Goal: Task Accomplishment & Management: Complete application form

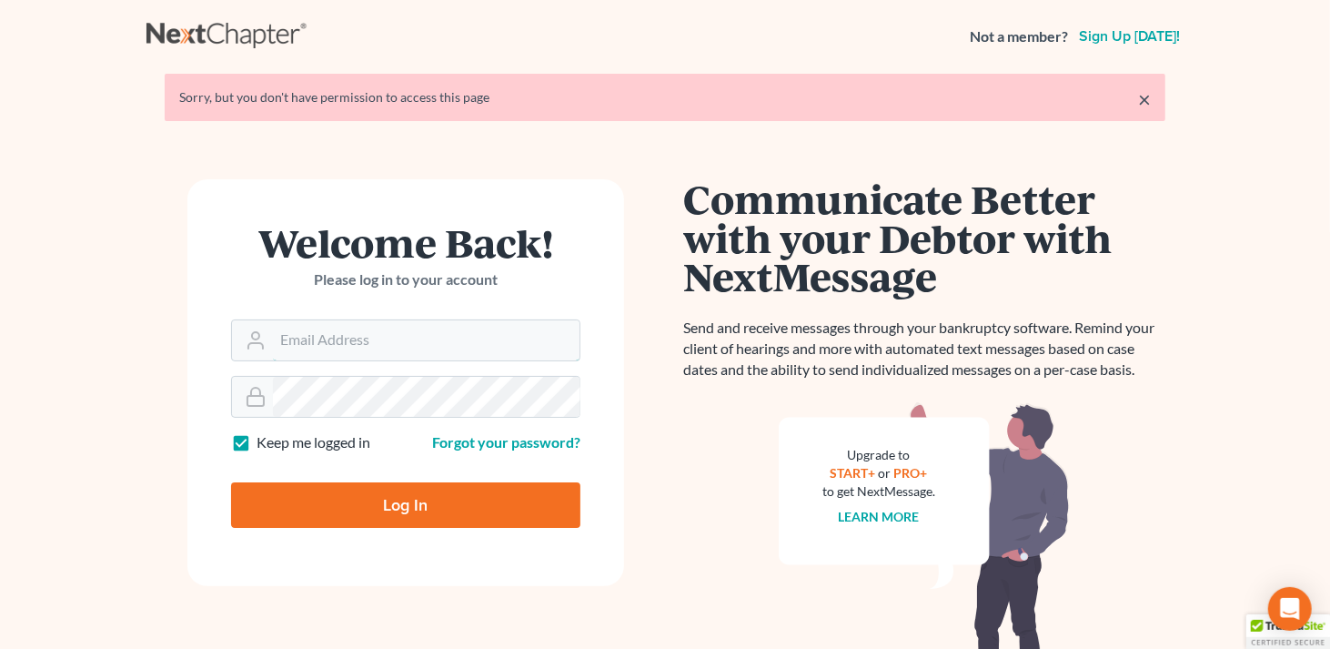
type input "[EMAIL_ADDRESS][DOMAIN_NAME]"
click at [387, 513] on input "Log In" at bounding box center [405, 504] width 349 height 45
type input "Thinking..."
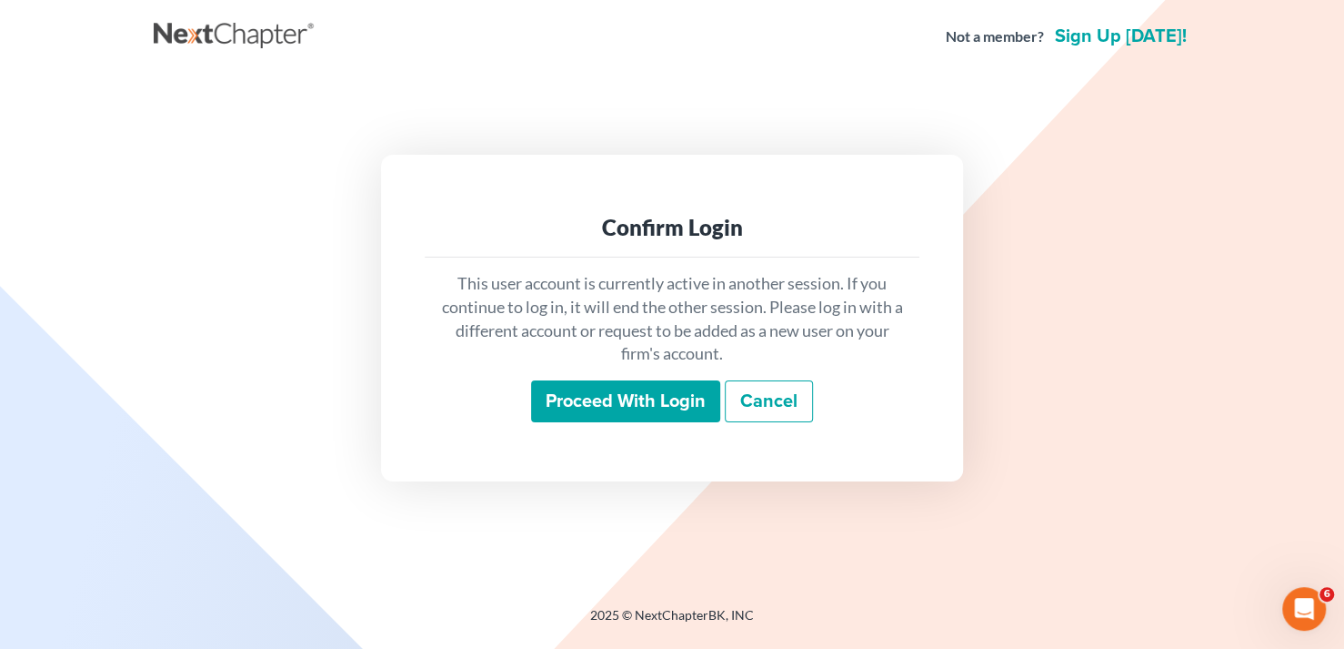
click at [659, 400] on input "Proceed with login" at bounding box center [625, 401] width 189 height 42
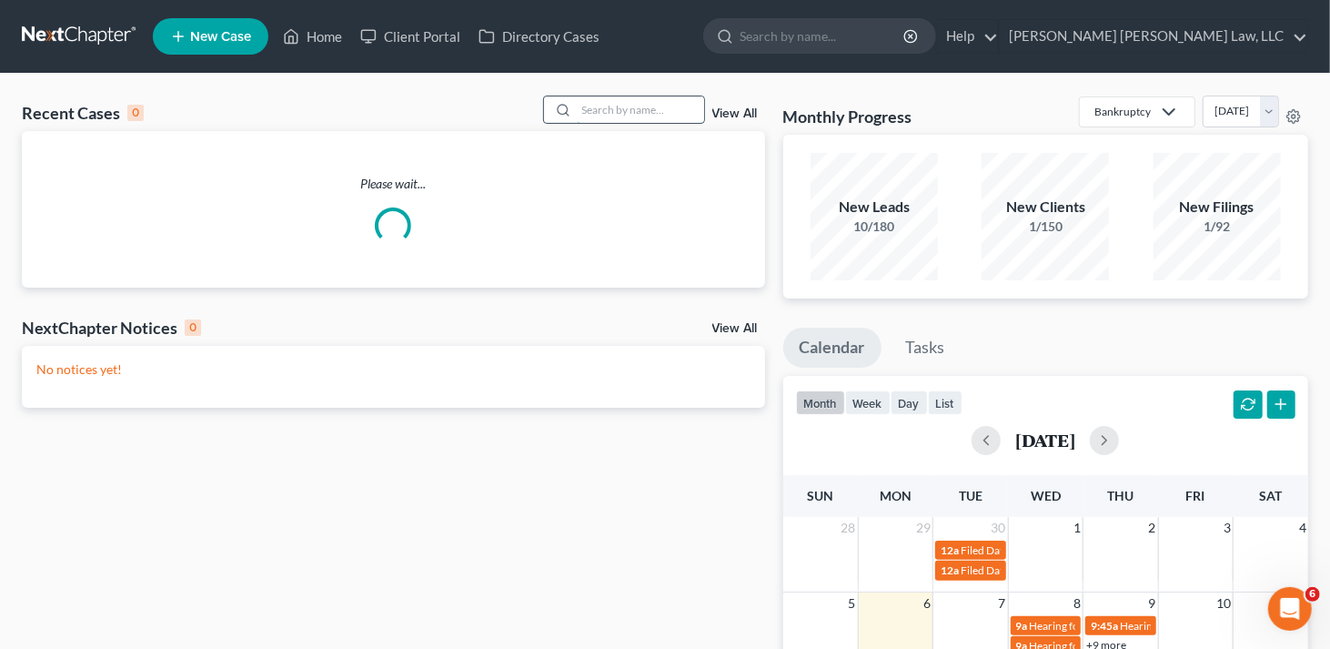
click at [648, 112] on input "search" at bounding box center [640, 109] width 127 height 26
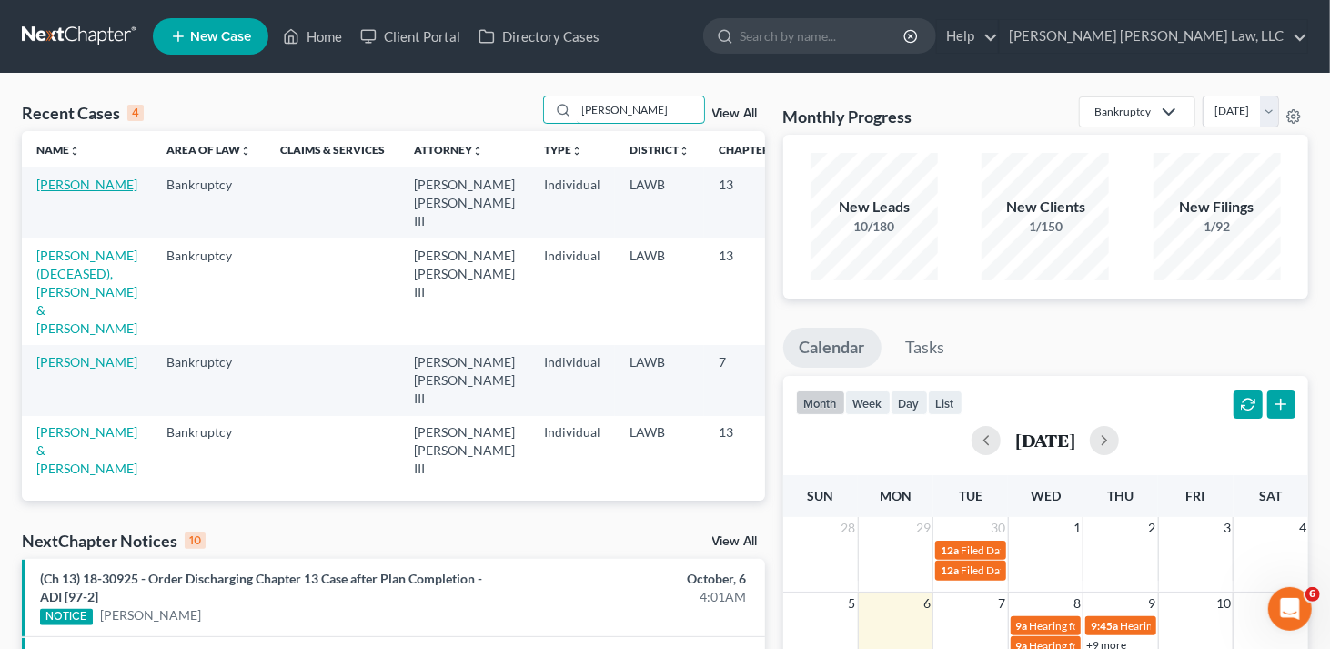
type input "mccarty"
click at [60, 176] on td "McCarty, Paul" at bounding box center [87, 202] width 130 height 70
click at [70, 187] on link "McCarty, Paul" at bounding box center [86, 183] width 101 height 15
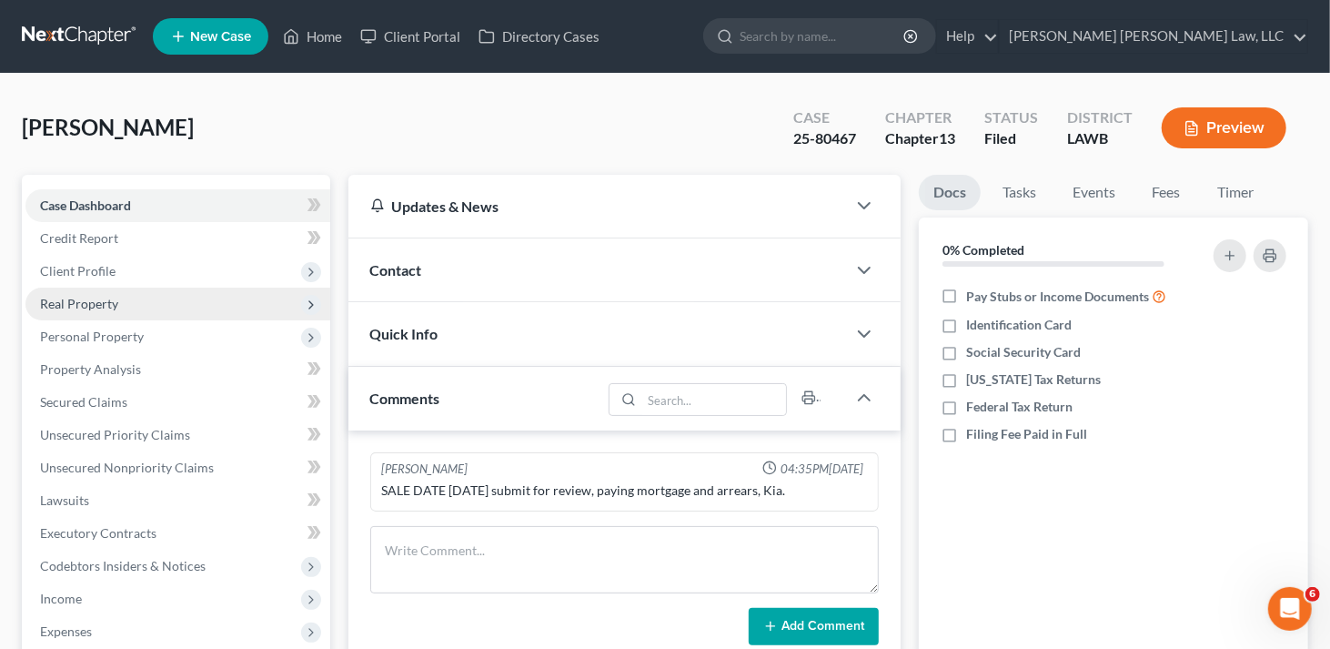
click at [99, 299] on span "Real Property" at bounding box center [79, 303] width 78 height 15
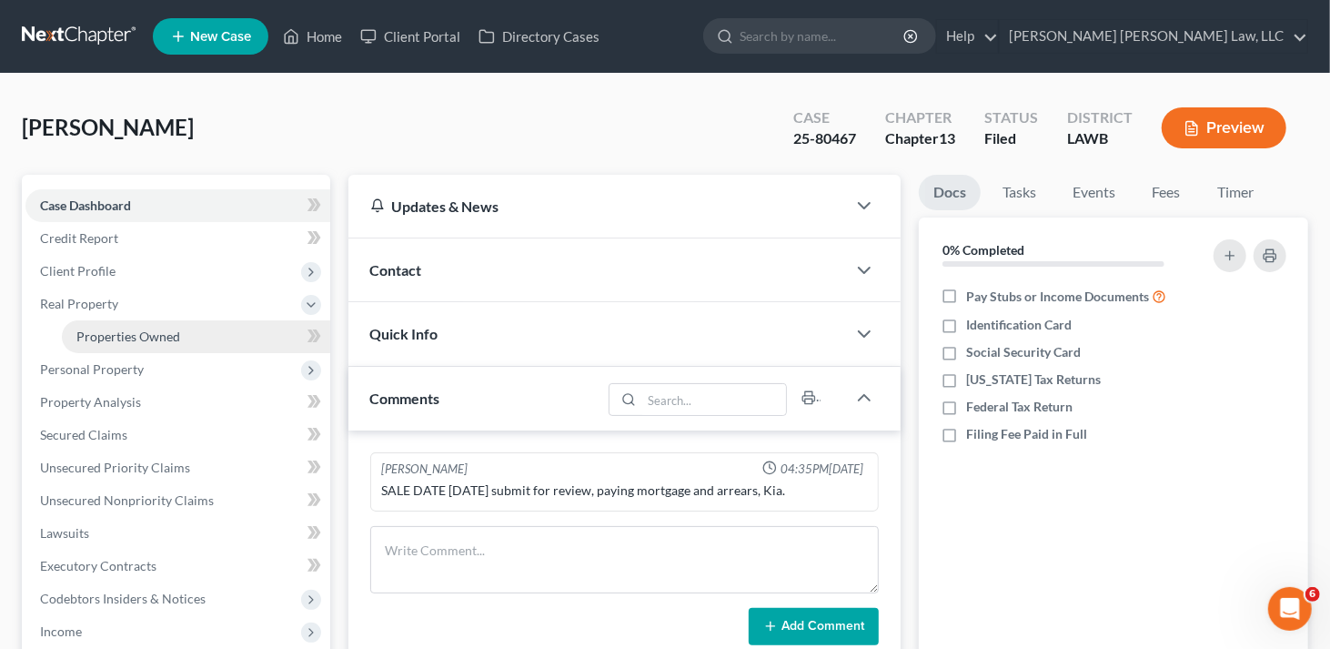
click at [125, 331] on span "Properties Owned" at bounding box center [128, 335] width 104 height 15
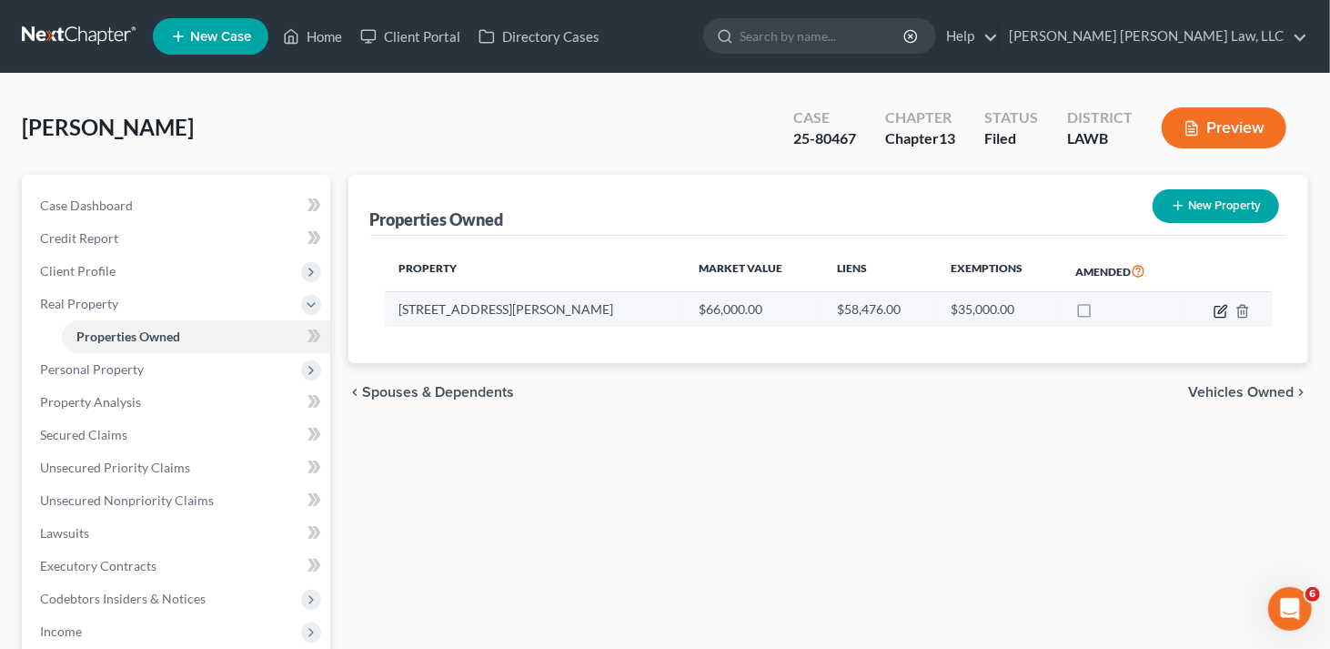
click at [1222, 307] on icon "button" at bounding box center [1220, 311] width 15 height 15
select select "19"
select select "0"
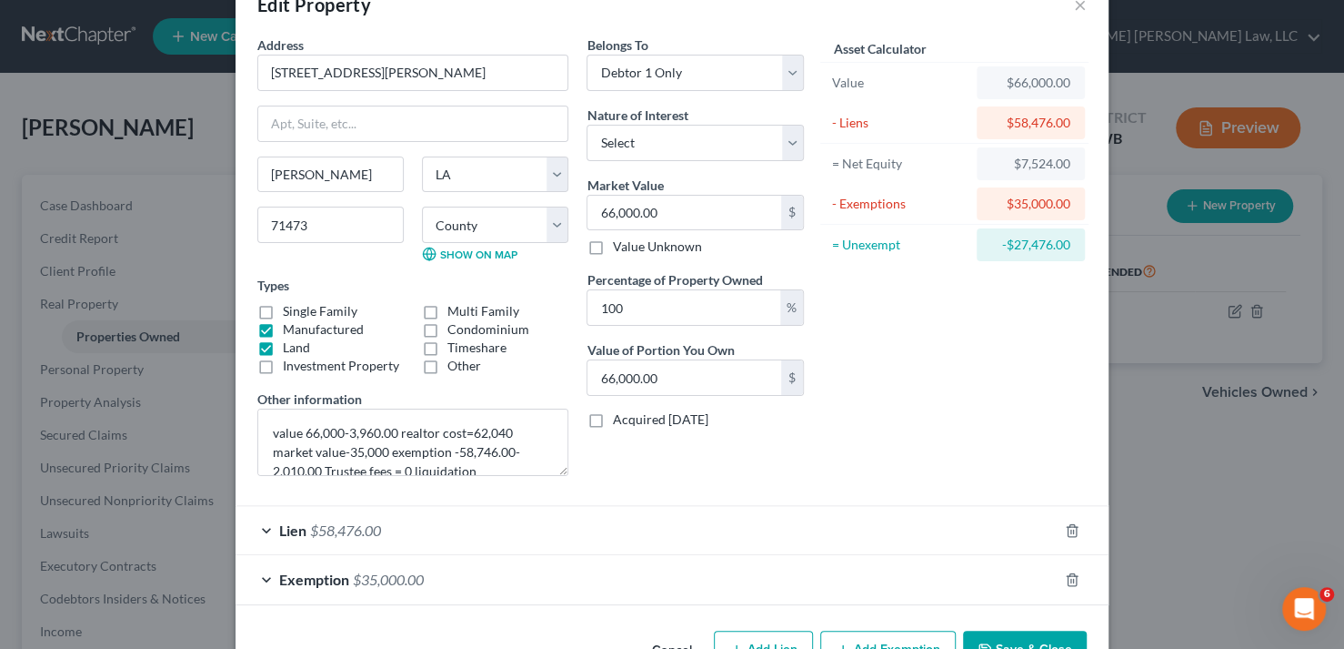
scroll to position [91, 0]
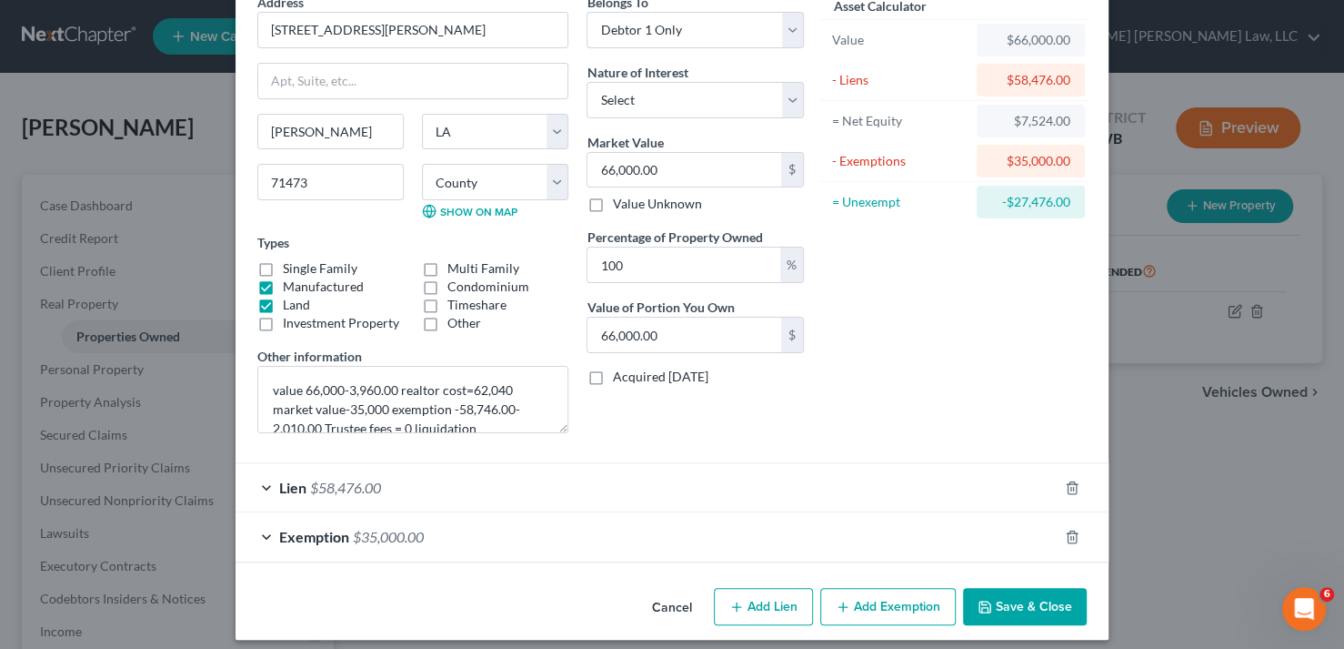
click at [393, 475] on div "Lien $58,476.00" at bounding box center [647, 487] width 822 height 48
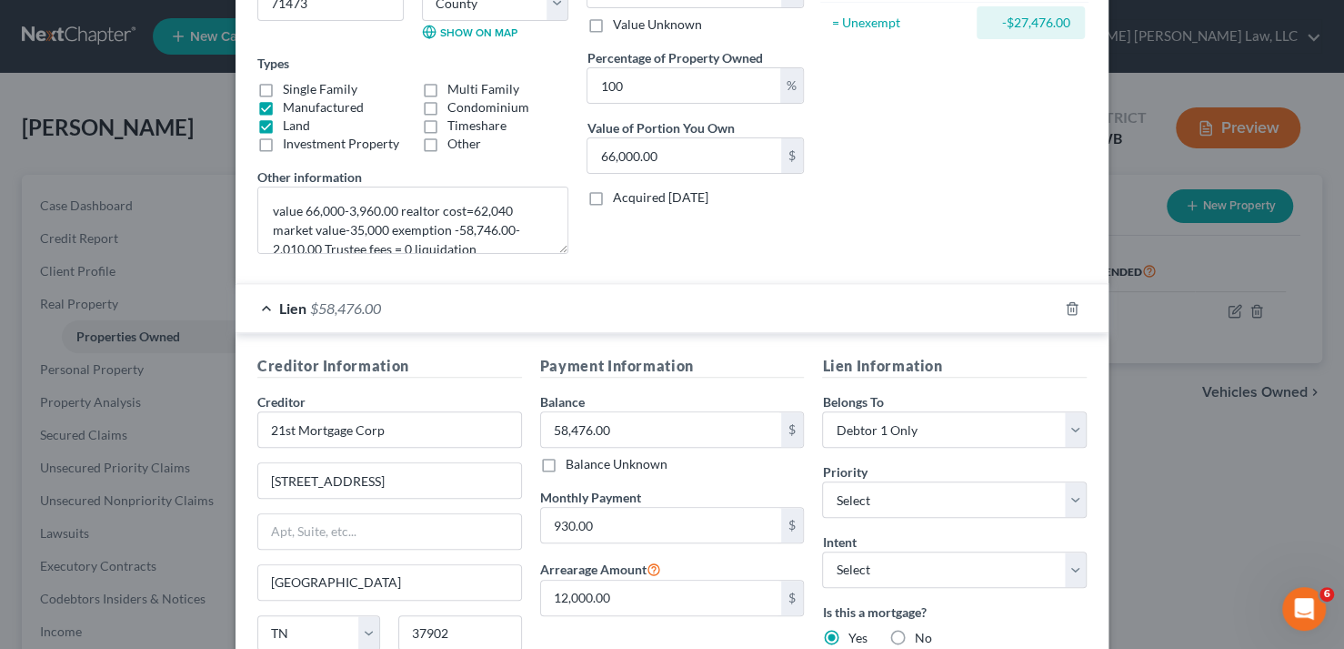
scroll to position [273, 0]
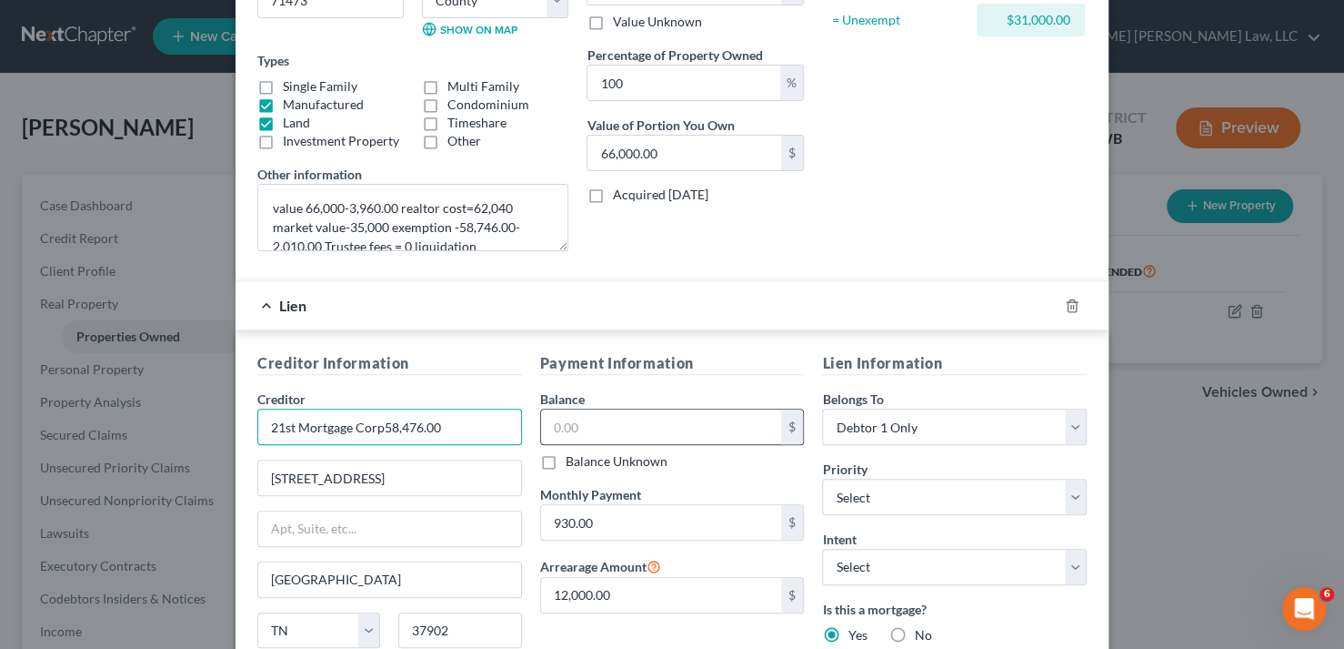
paste input "62,821.3"
type input "21st Mortgage Corp"
type input "58,476.00"
click at [607, 419] on input "58,476.00" at bounding box center [661, 426] width 241 height 35
drag, startPoint x: 607, startPoint y: 419, endPoint x: 545, endPoint y: 434, distance: 63.5
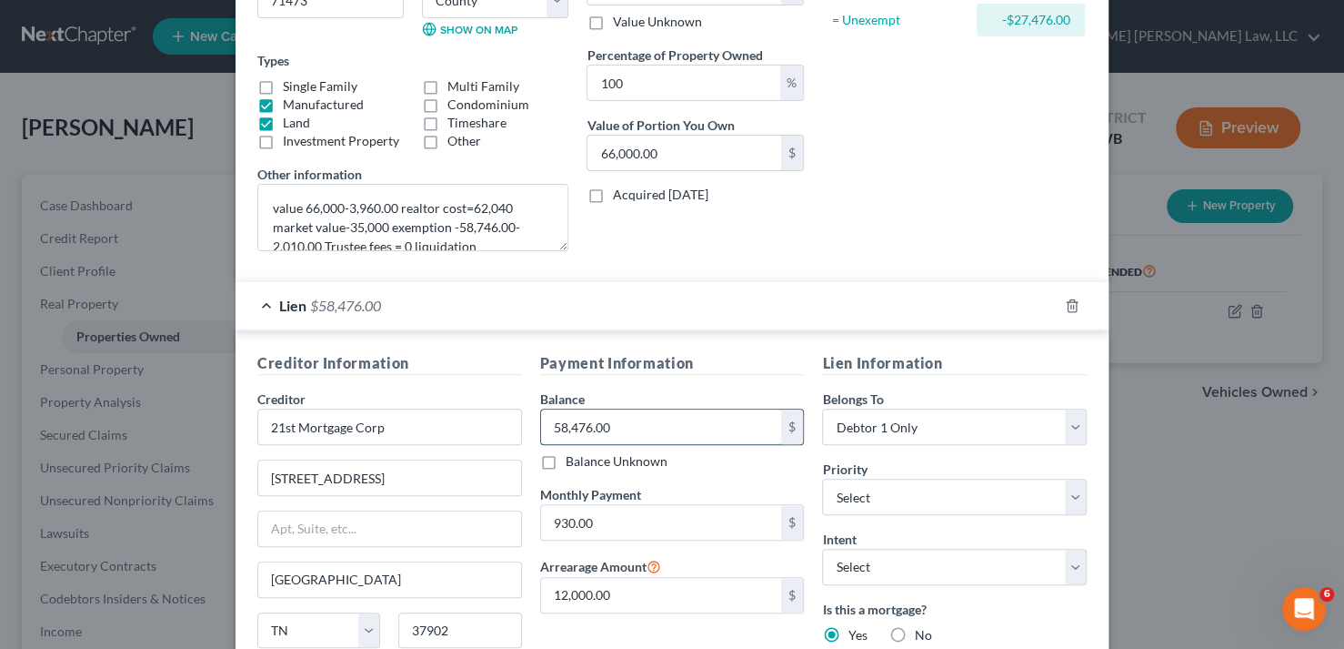
click at [545, 434] on input "58,476.00" at bounding box center [661, 426] width 241 height 35
paste input "62,821.30"
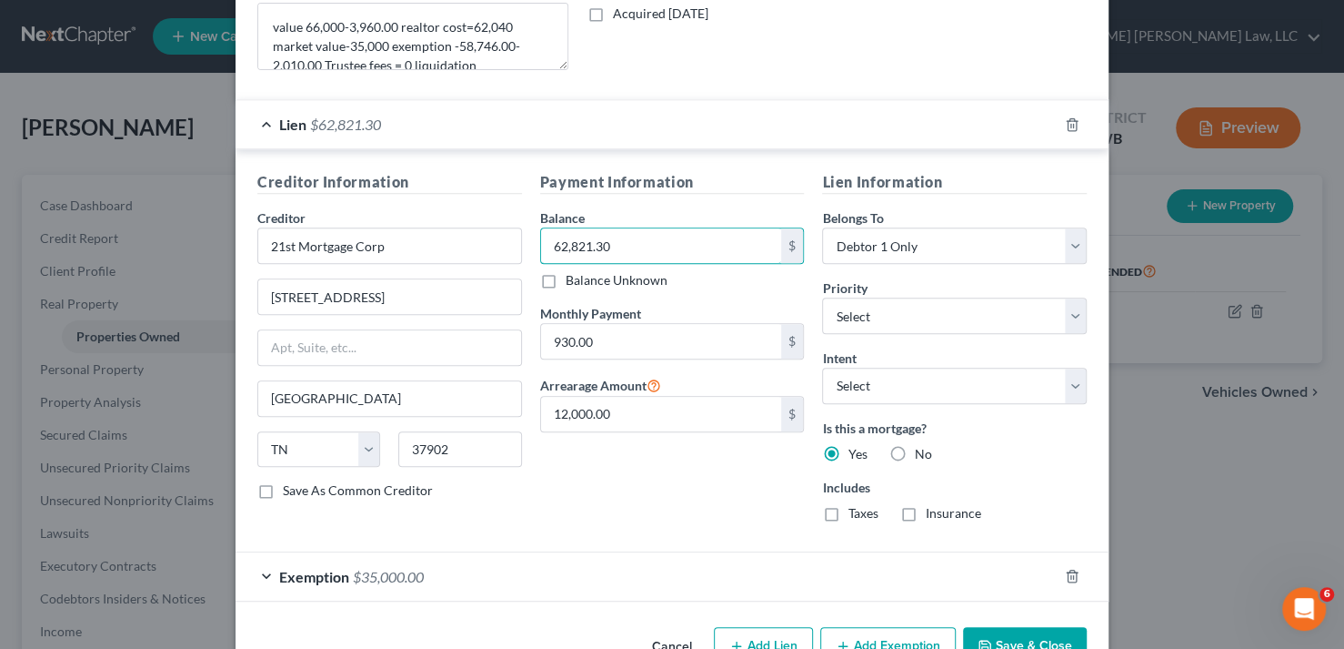
scroll to position [455, 0]
type input "62,821.30"
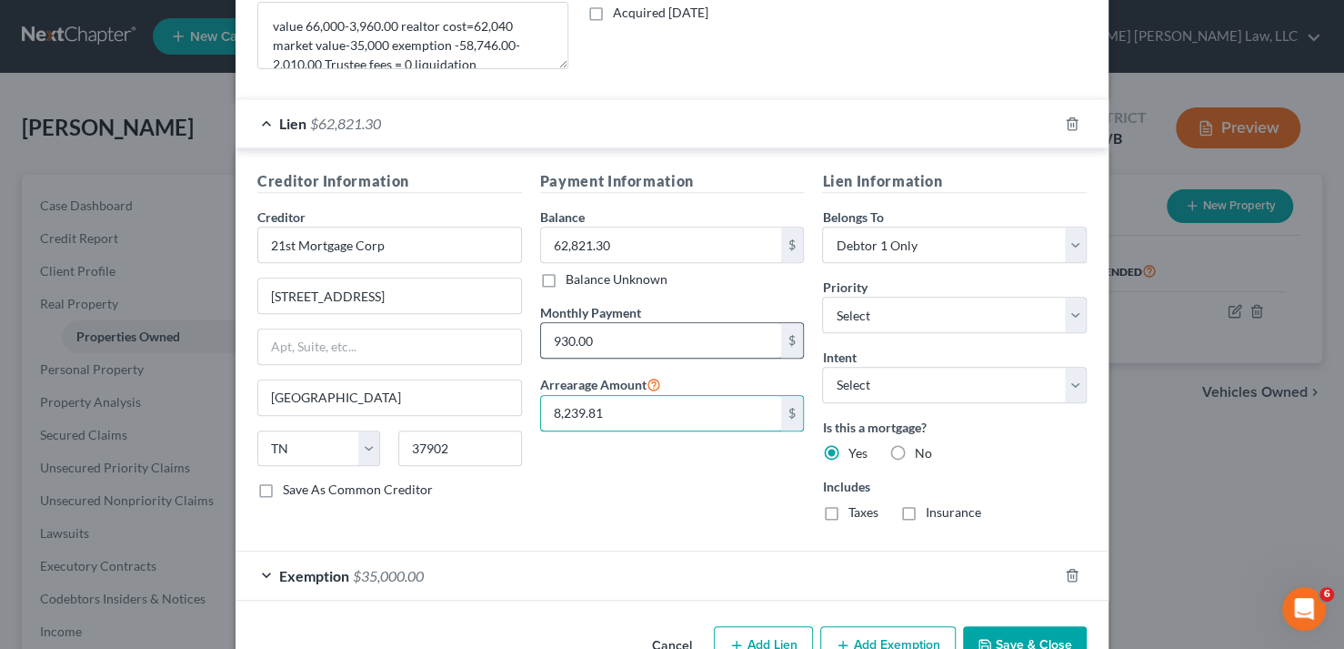
type input "8,239.81"
click at [606, 329] on input "930.00" at bounding box center [661, 340] width 241 height 35
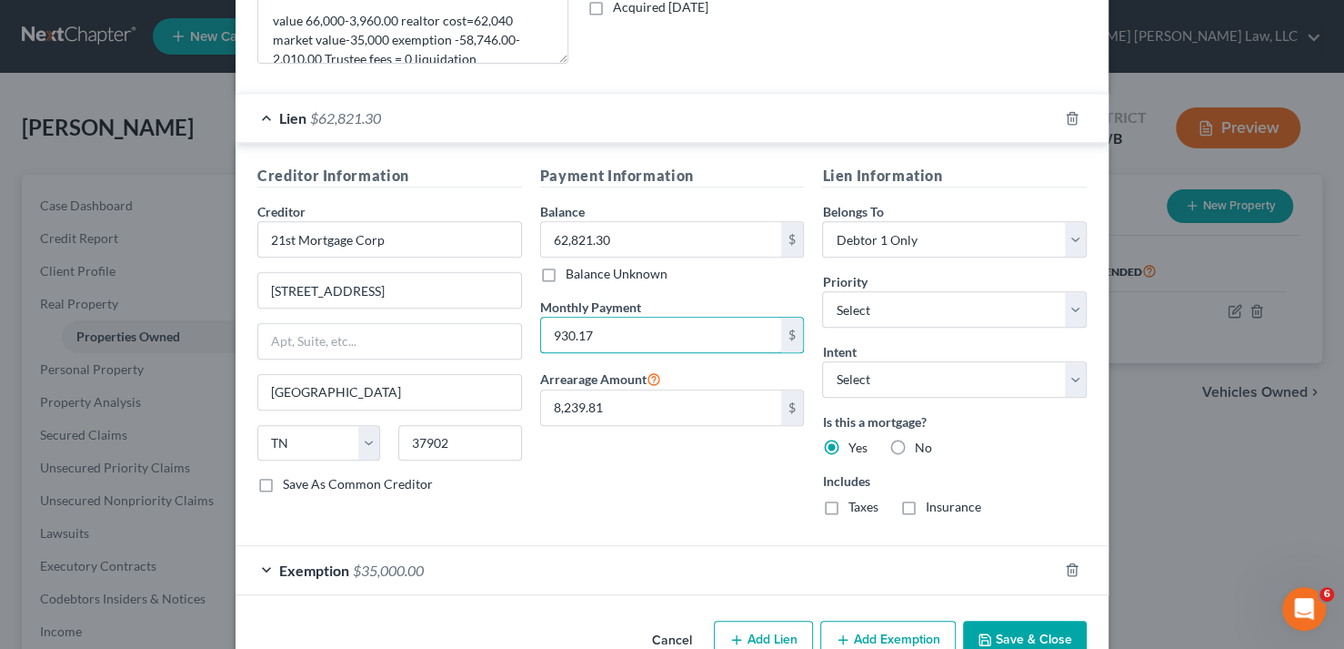
scroll to position [501, 0]
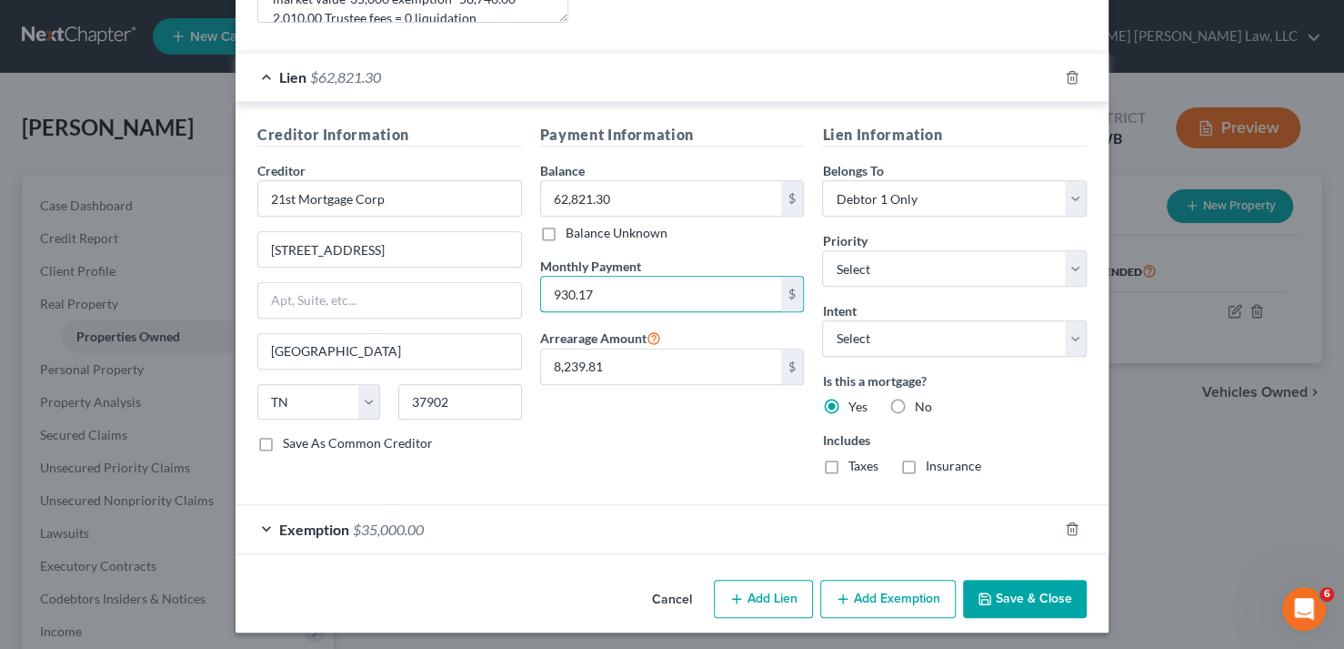
type input "930.17"
click at [1018, 590] on button "Save & Close" at bounding box center [1025, 598] width 124 height 38
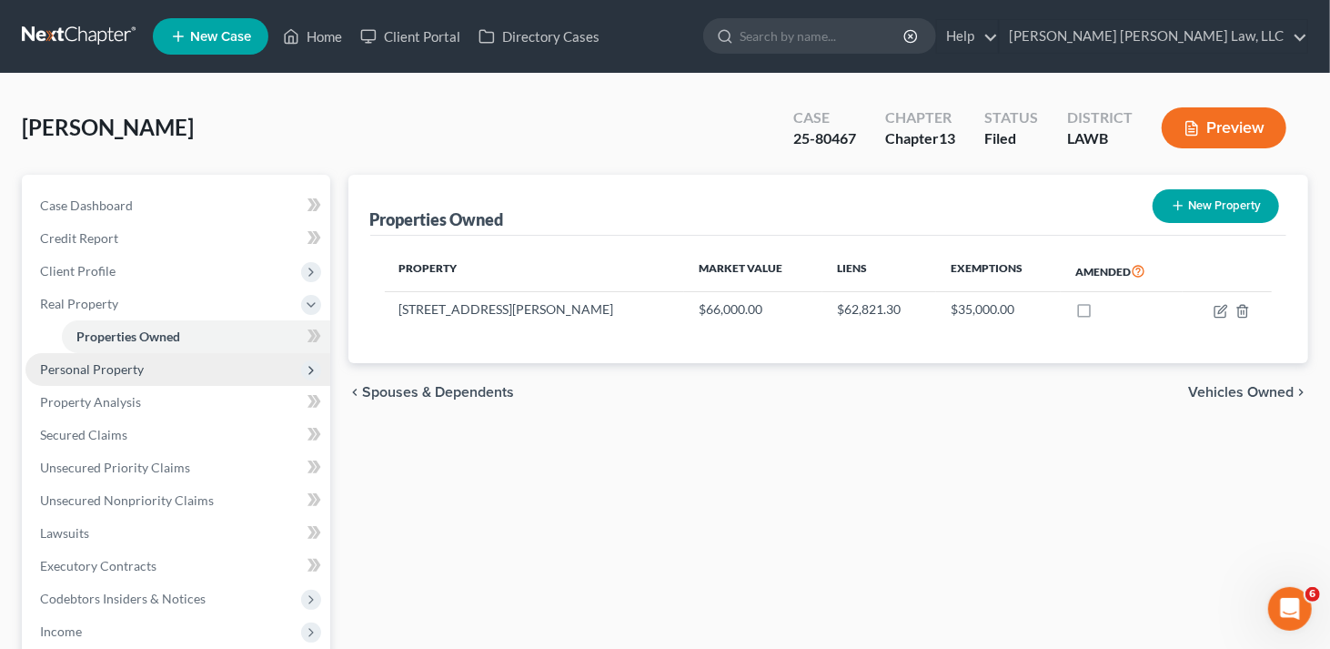
click at [126, 366] on span "Personal Property" at bounding box center [92, 368] width 104 height 15
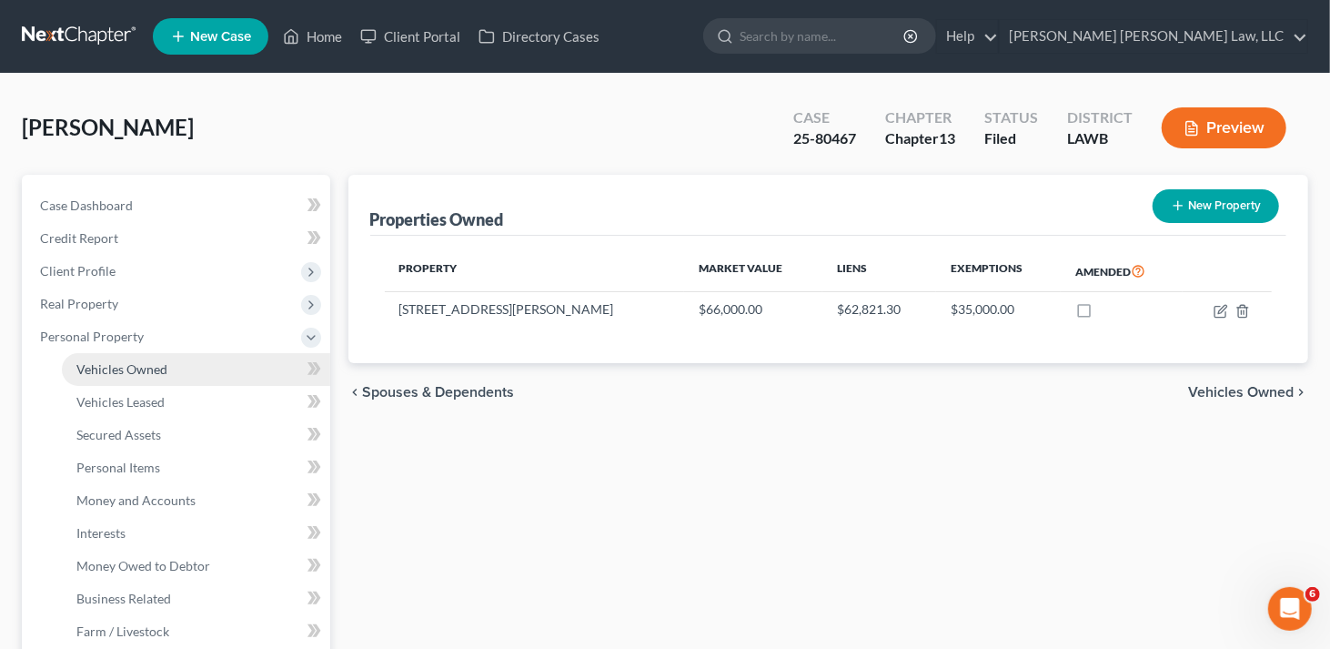
click at [136, 373] on span "Vehicles Owned" at bounding box center [121, 368] width 91 height 15
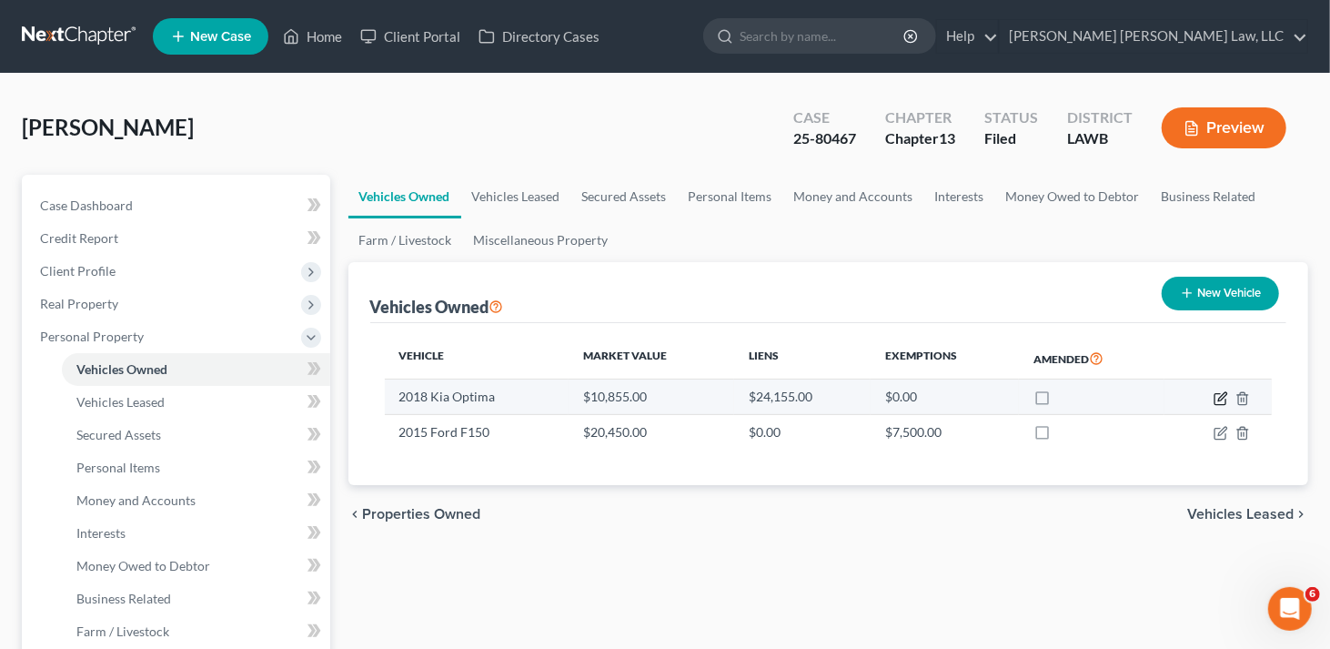
click at [1218, 395] on icon "button" at bounding box center [1220, 398] width 15 height 15
select select "0"
select select "8"
select select "3"
select select "0"
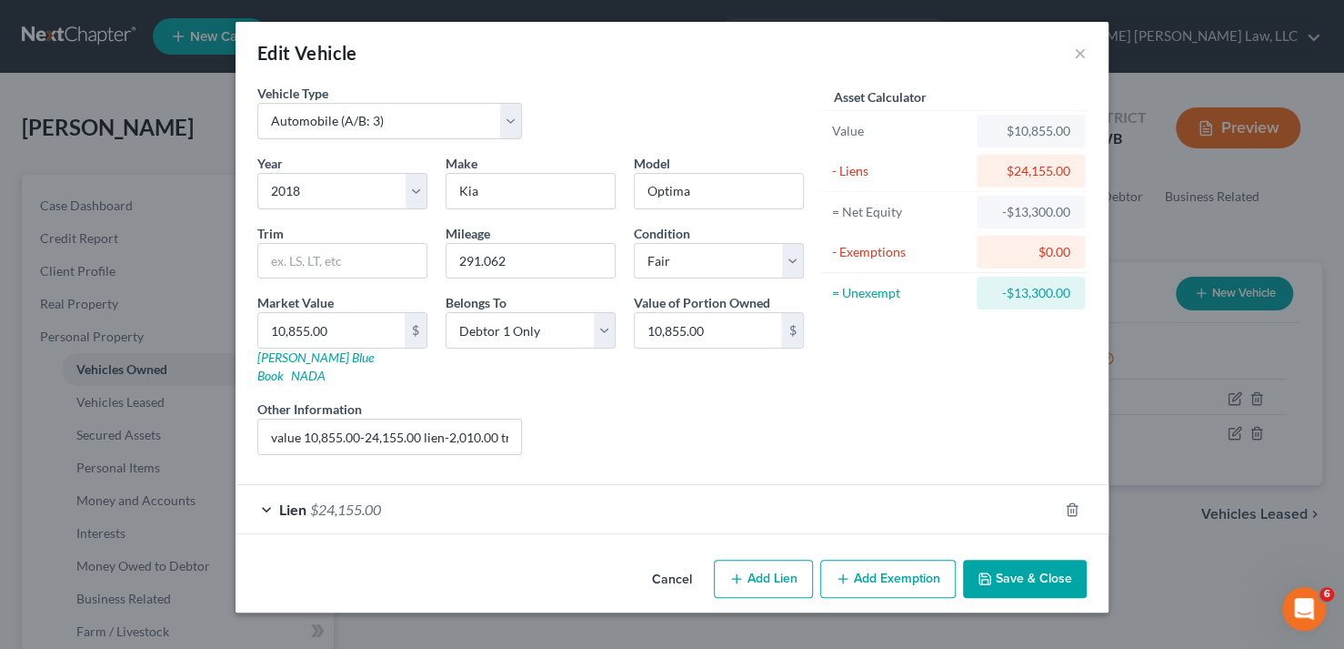
click at [351, 500] on span "$24,155.00" at bounding box center [345, 508] width 71 height 17
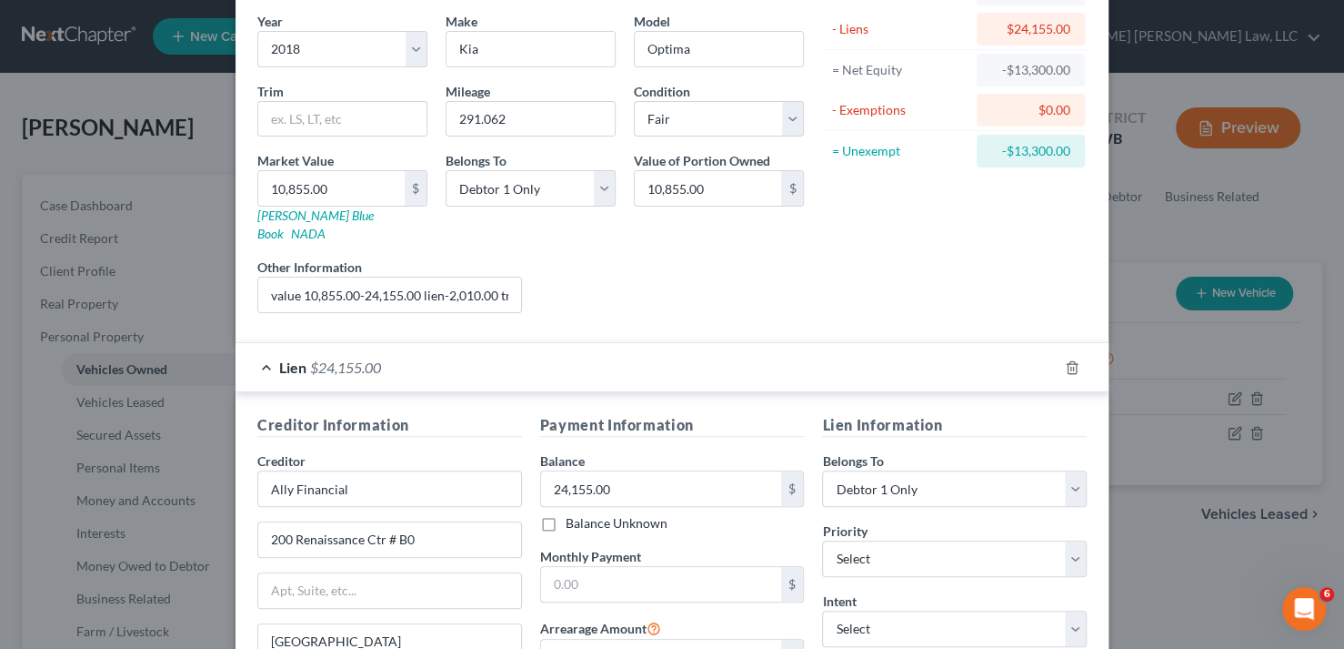
scroll to position [182, 0]
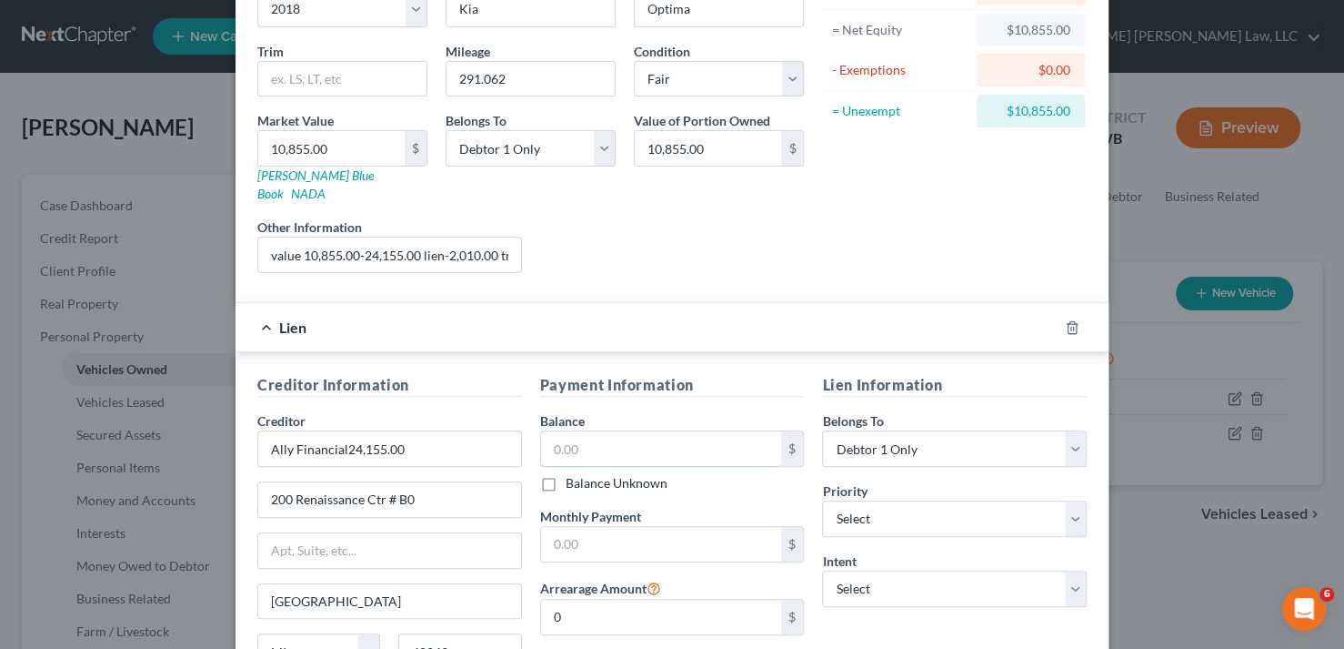
type input "Ally Financial"
type input "24,155.00"
paste input "24,690.59"
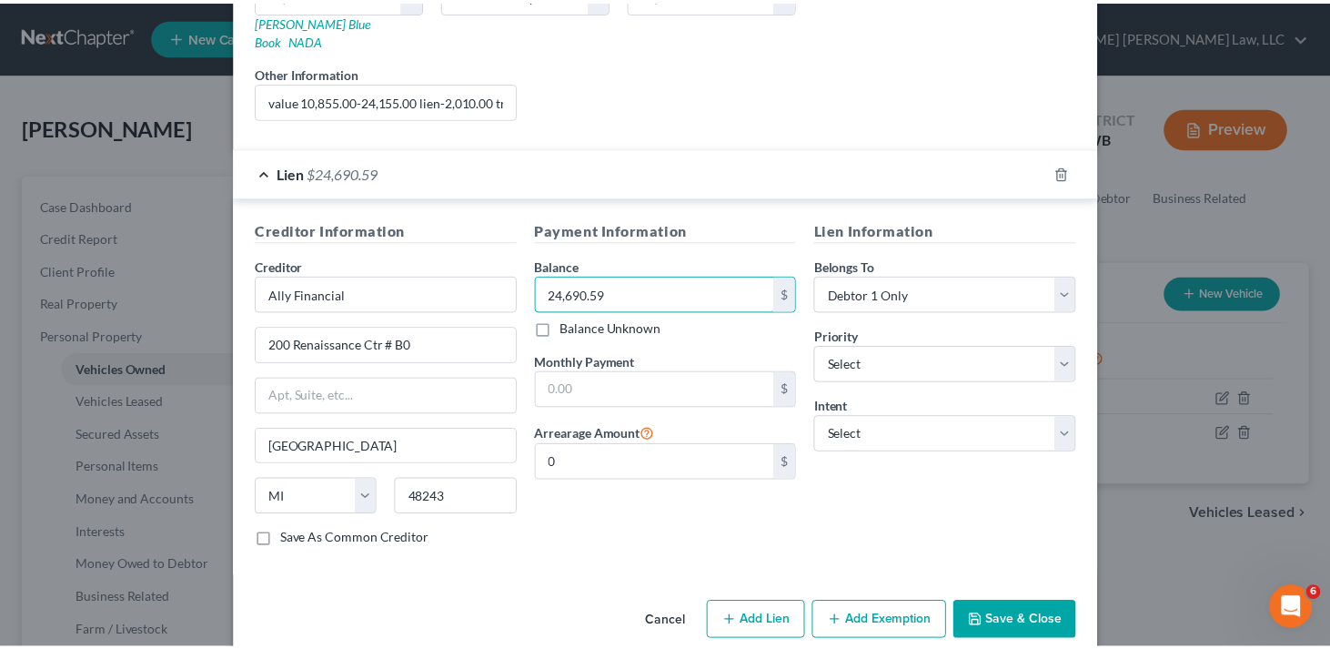
scroll to position [341, 0]
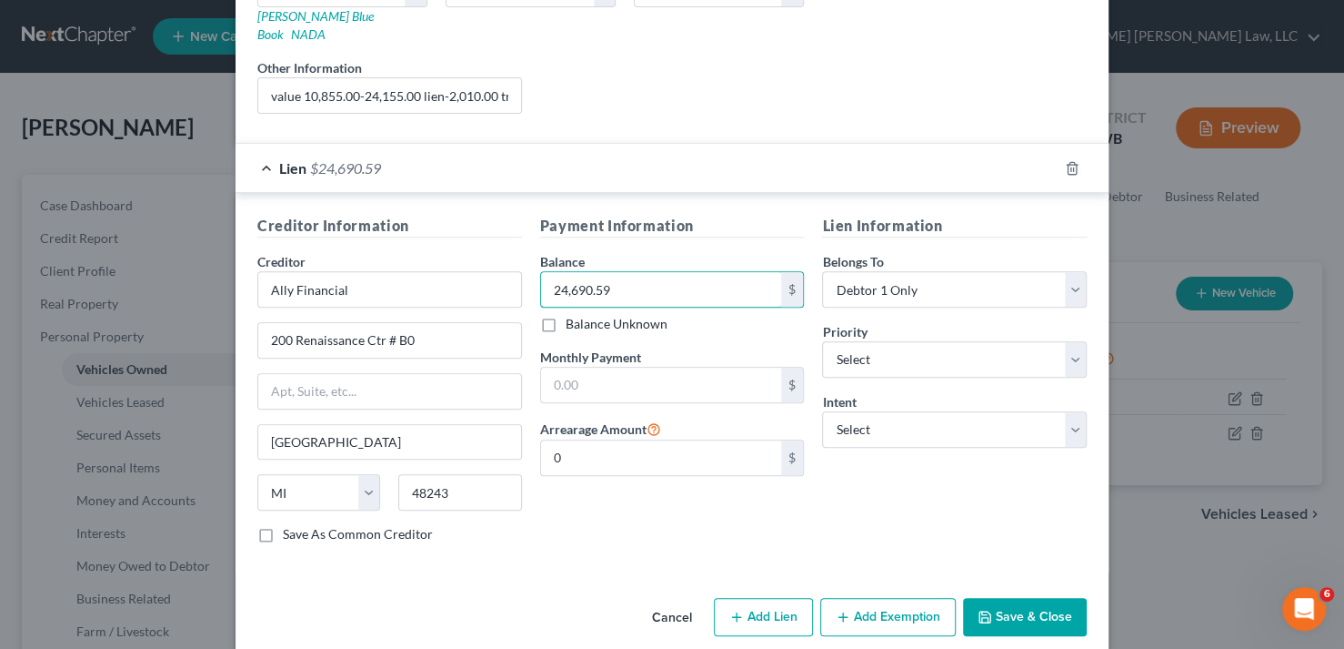
type input "24,690.59"
click at [1021, 598] on button "Save & Close" at bounding box center [1025, 617] width 124 height 38
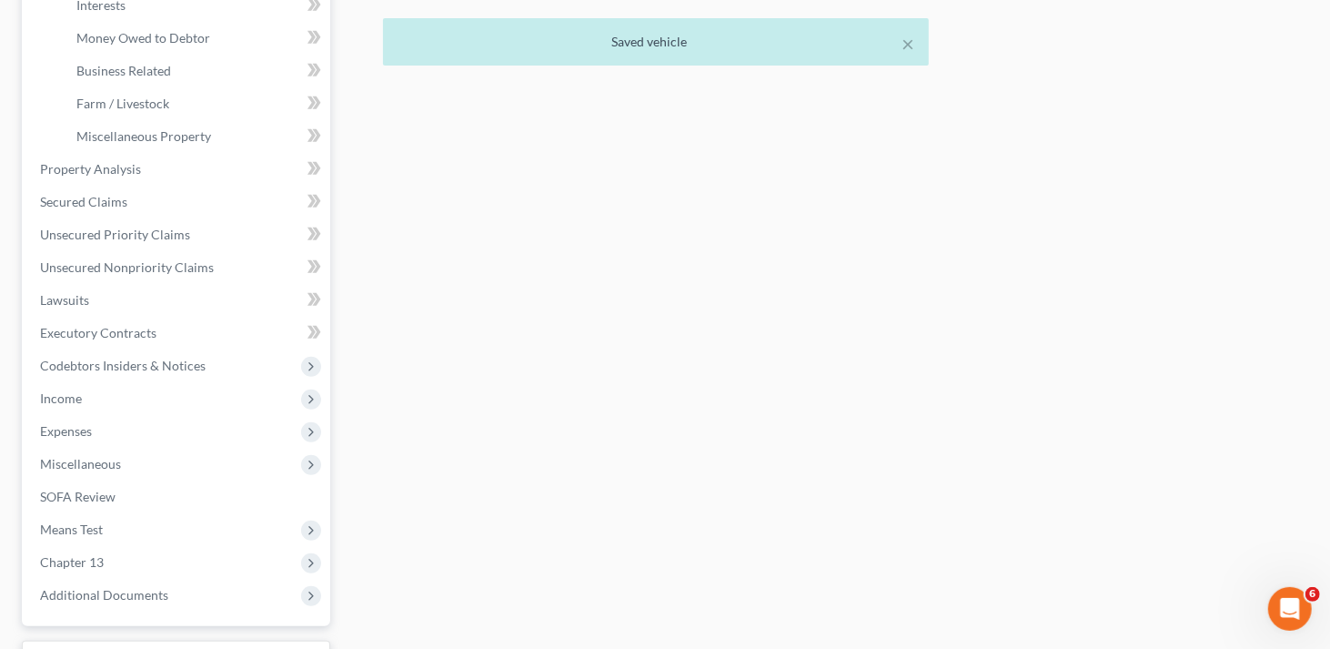
scroll to position [546, 0]
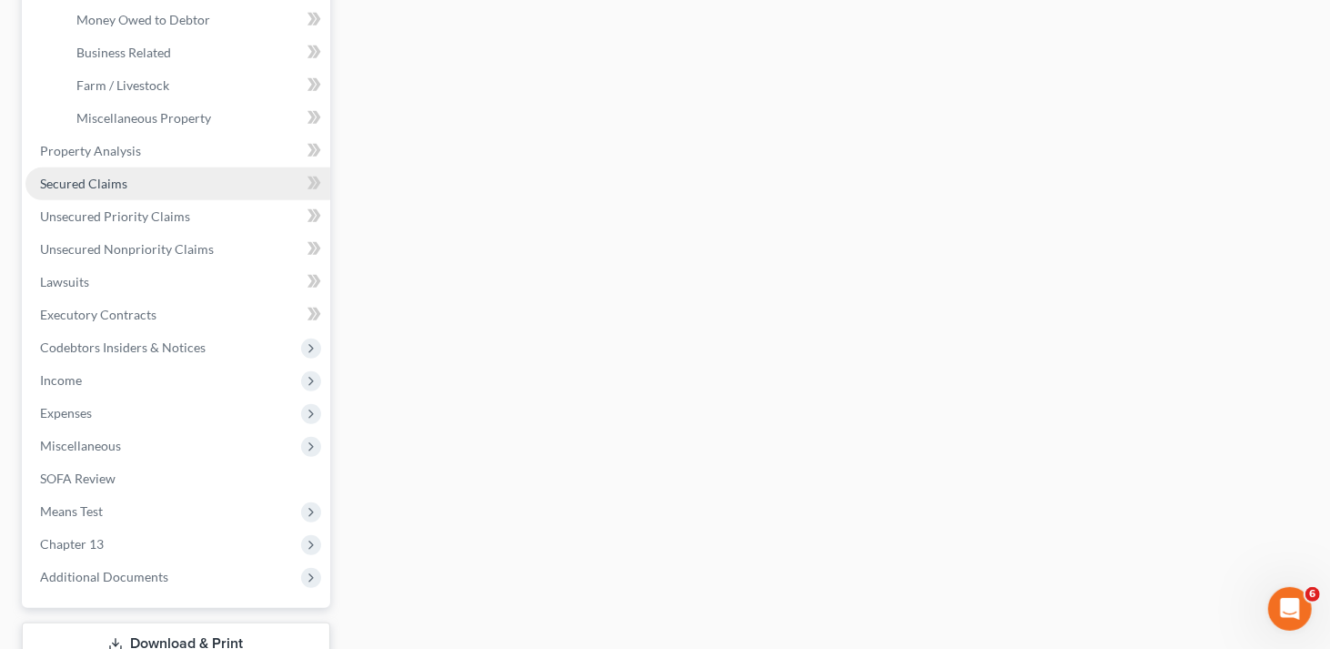
click at [100, 176] on span "Secured Claims" at bounding box center [83, 183] width 87 height 15
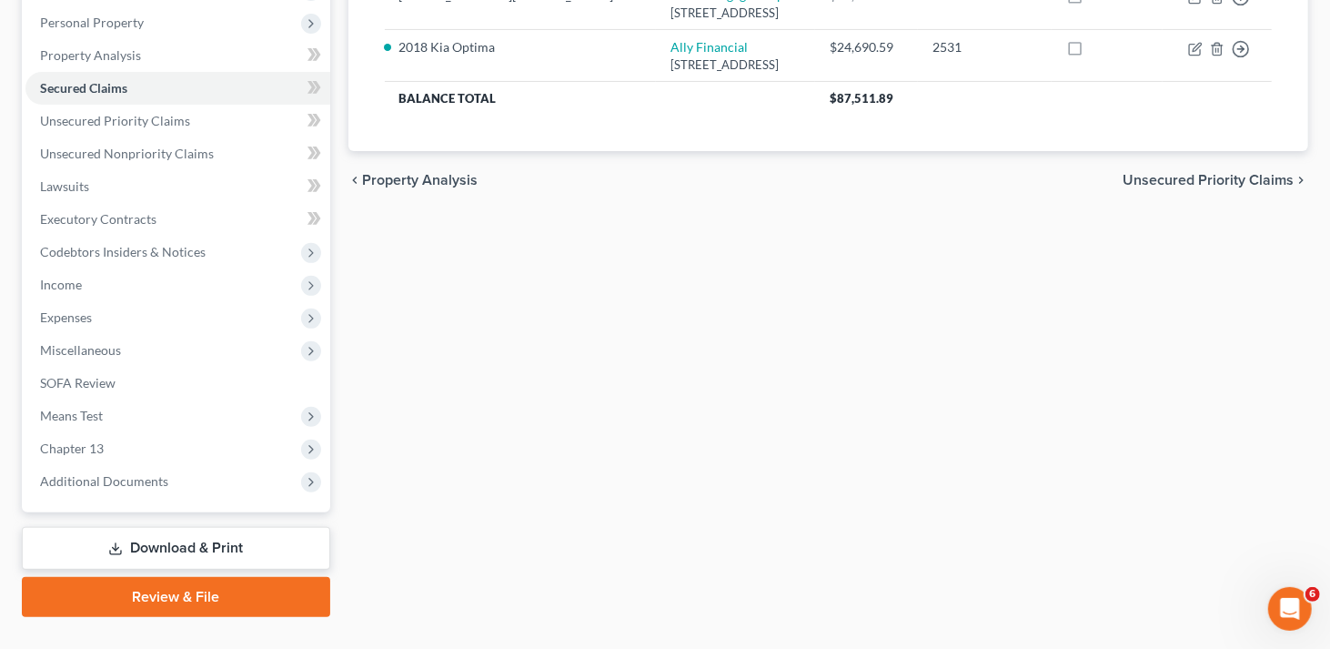
scroll to position [348, 0]
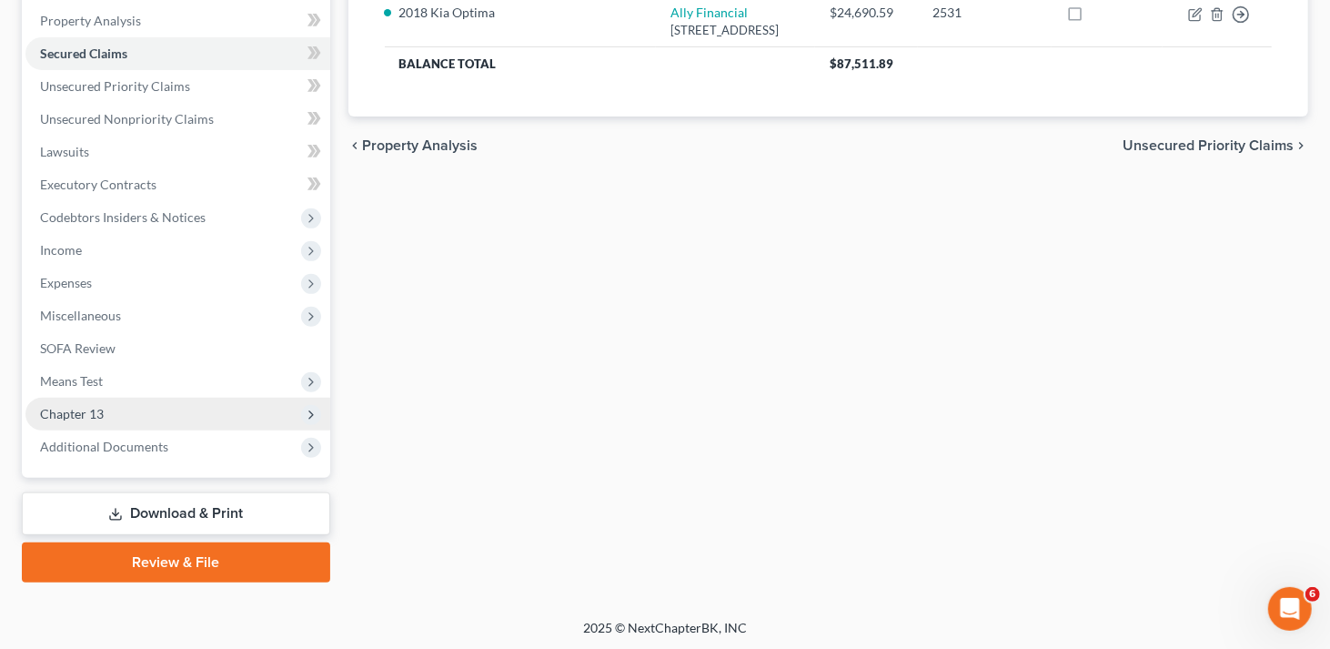
click at [102, 417] on span "Chapter 13" at bounding box center [72, 413] width 64 height 15
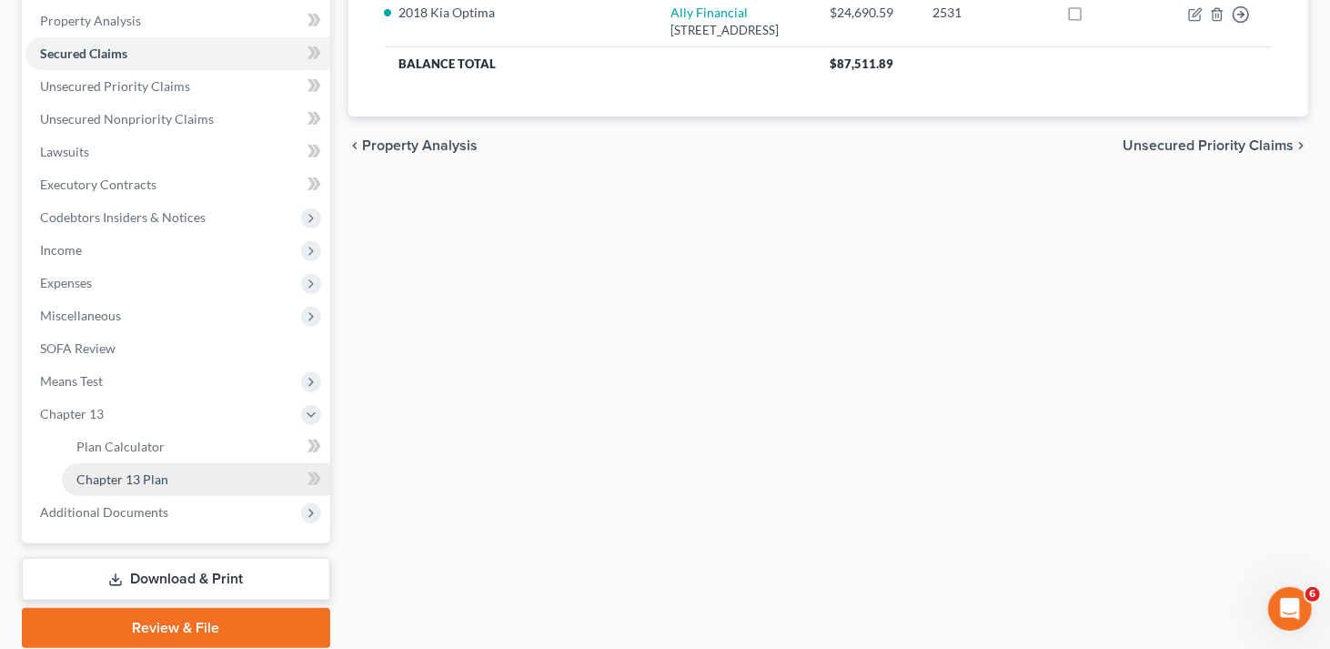
click at [169, 479] on link "Chapter 13 Plan" at bounding box center [196, 479] width 268 height 33
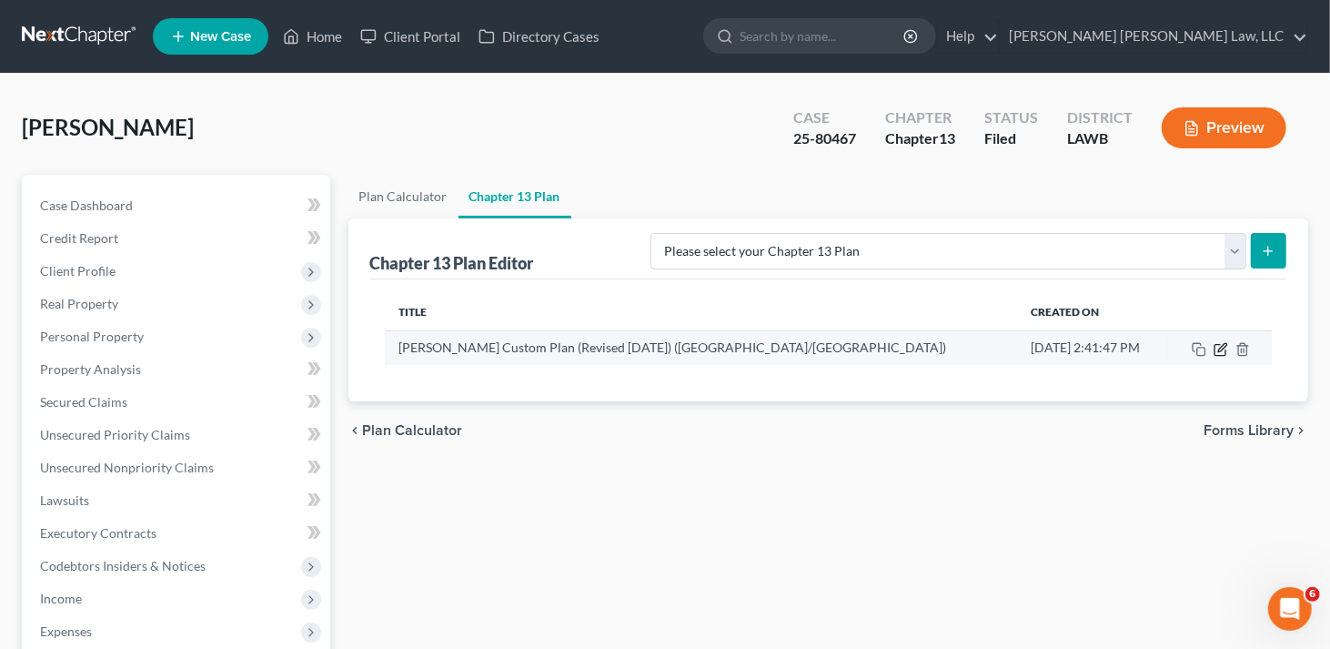
click at [1218, 349] on icon "button" at bounding box center [1222, 347] width 8 height 8
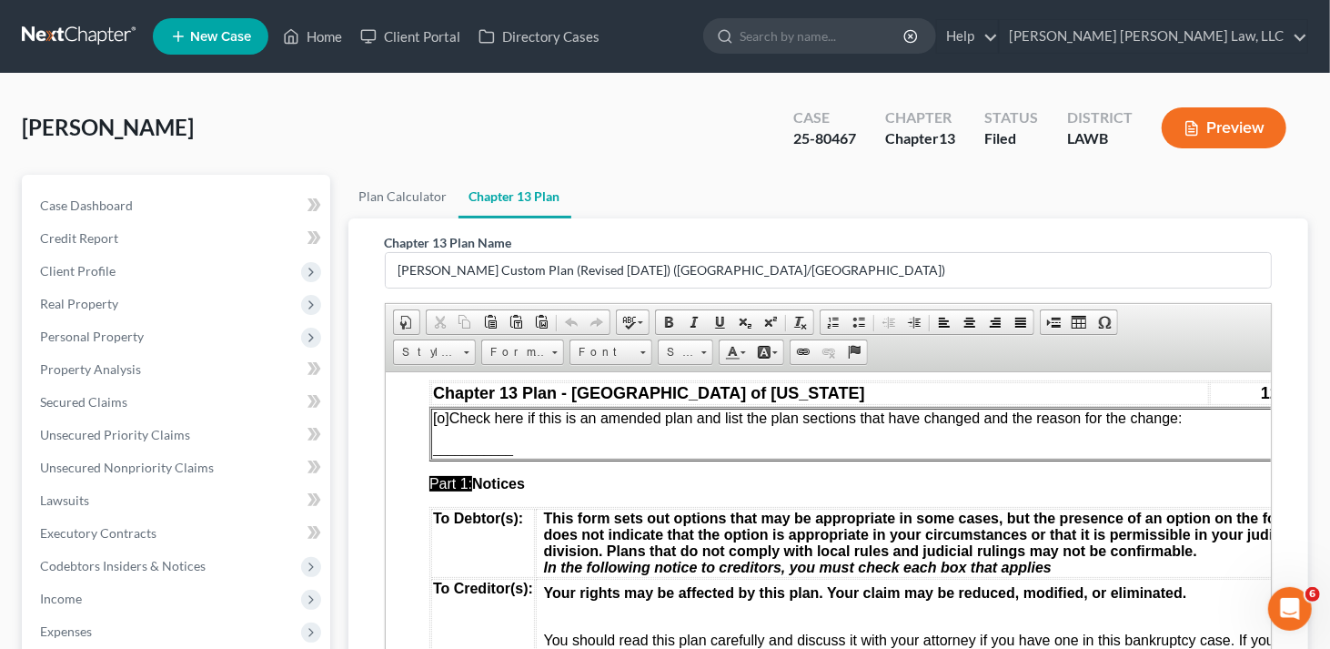
scroll to position [91, 0]
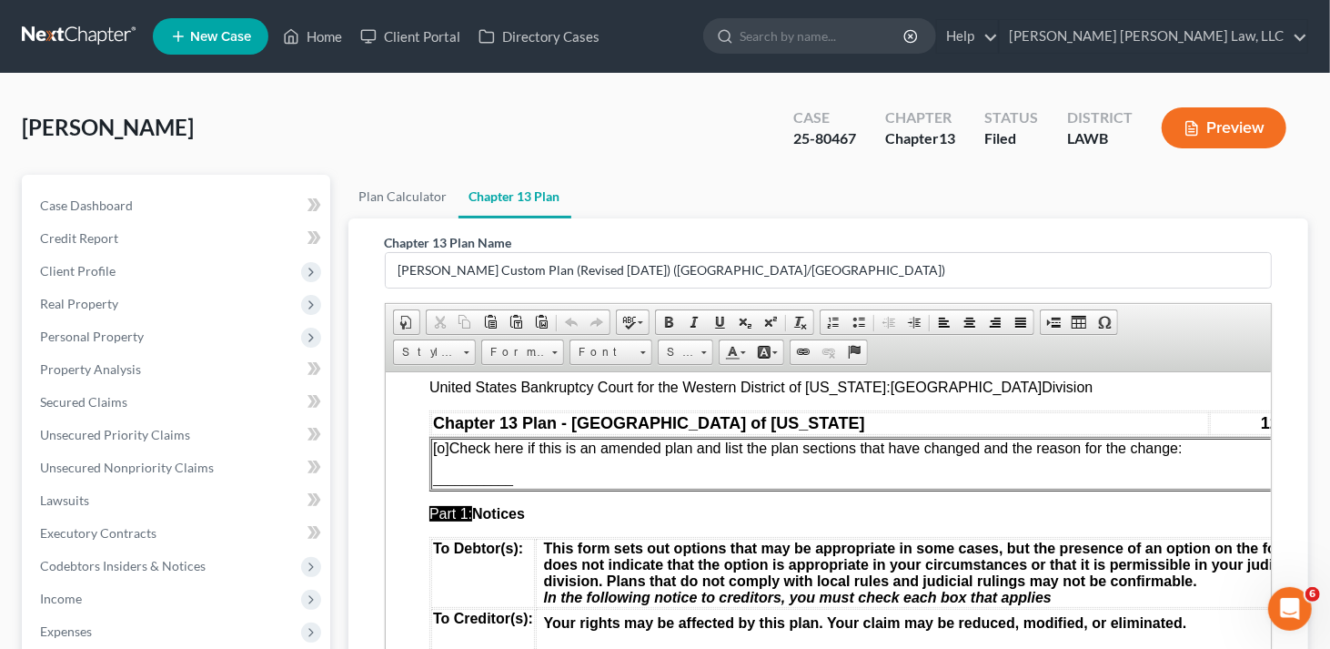
click at [438, 445] on span "[o]" at bounding box center [440, 446] width 16 height 15
click at [1220, 453] on p "[x ] Check here if this is an amended plan and list the plan sections that have…" at bounding box center [875, 447] width 887 height 16
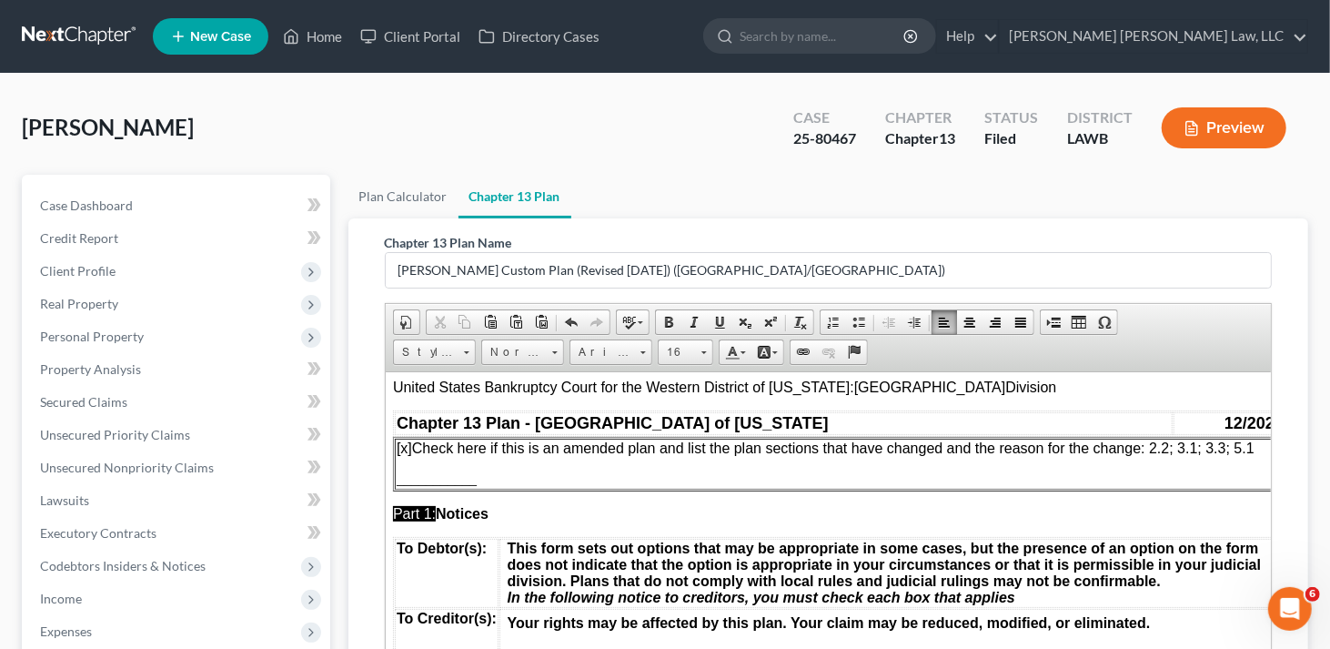
scroll to position [91, 40]
click at [599, 482] on p "___________" at bounding box center [835, 478] width 887 height 16
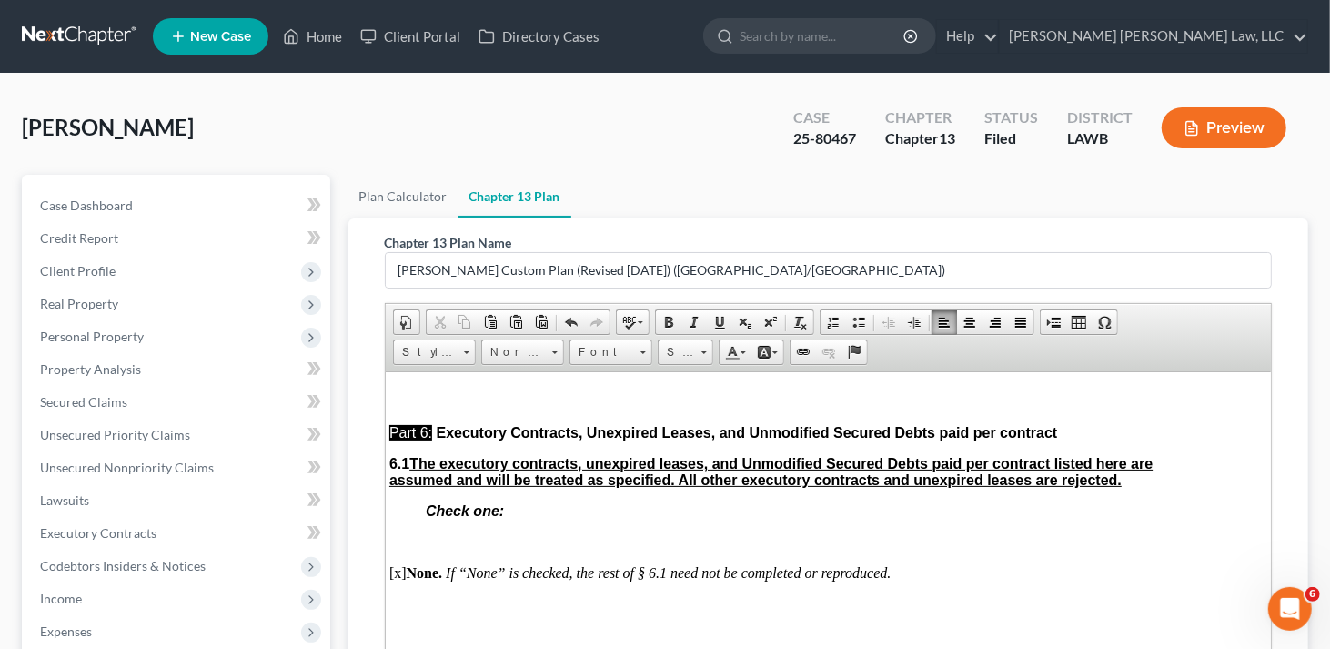
scroll to position [273, 0]
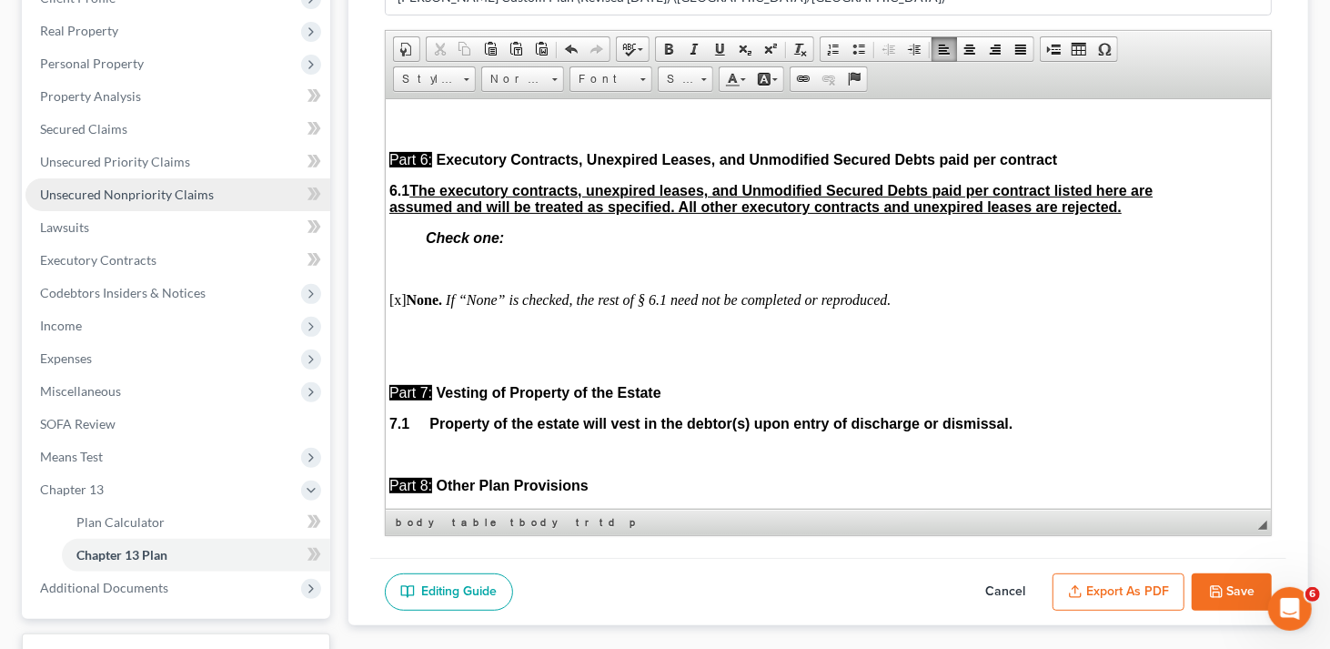
click at [151, 204] on link "Unsecured Nonpriority Claims" at bounding box center [177, 194] width 305 height 33
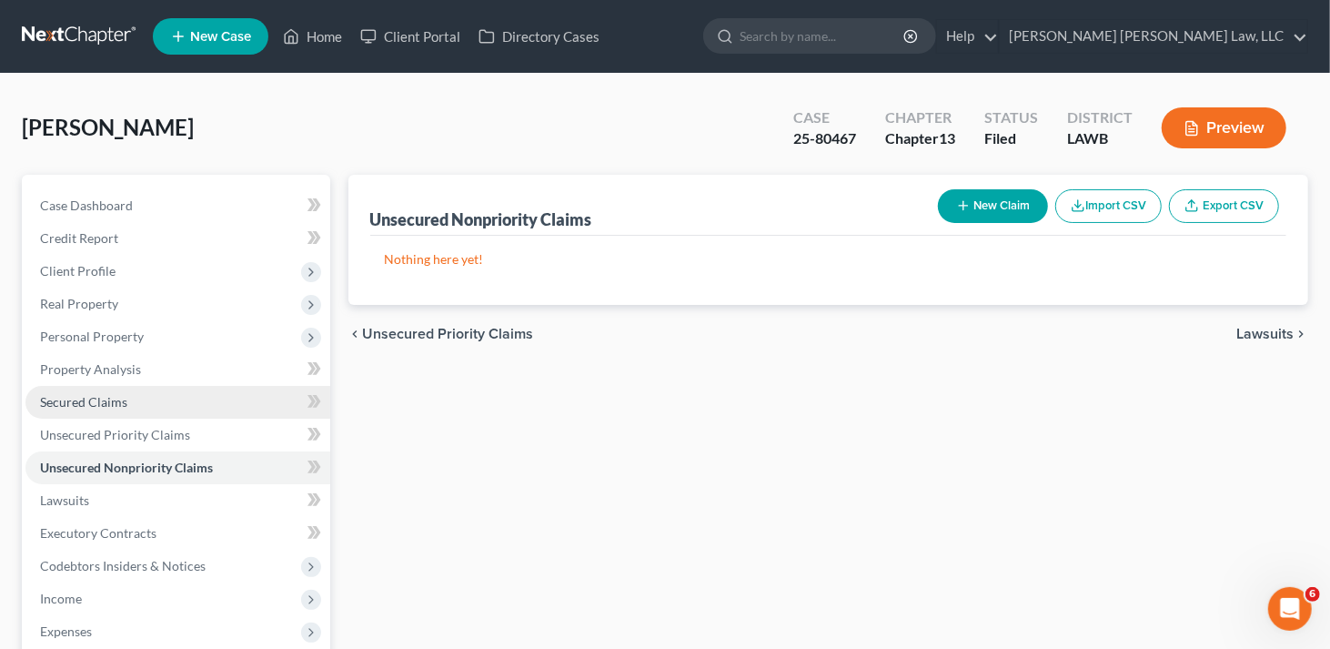
click at [116, 401] on span "Secured Claims" at bounding box center [83, 401] width 87 height 15
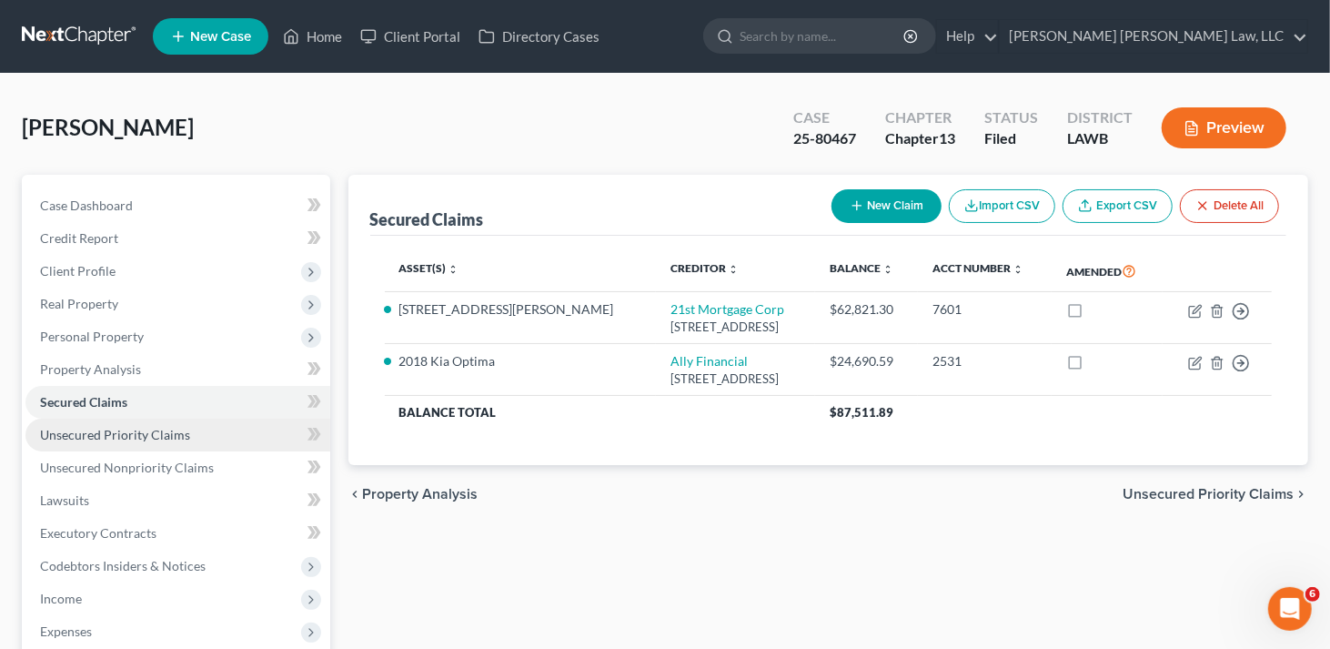
click at [147, 438] on span "Unsecured Priority Claims" at bounding box center [115, 434] width 150 height 15
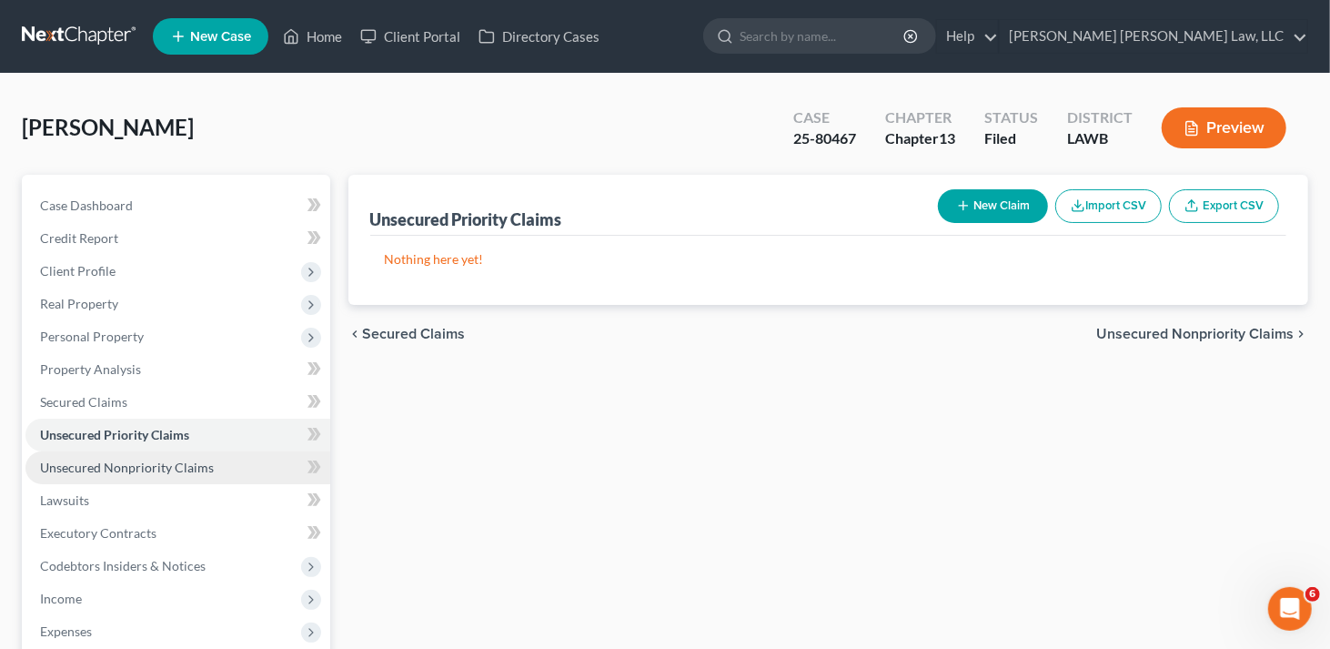
click at [149, 471] on span "Unsecured Nonpriority Claims" at bounding box center [127, 466] width 174 height 15
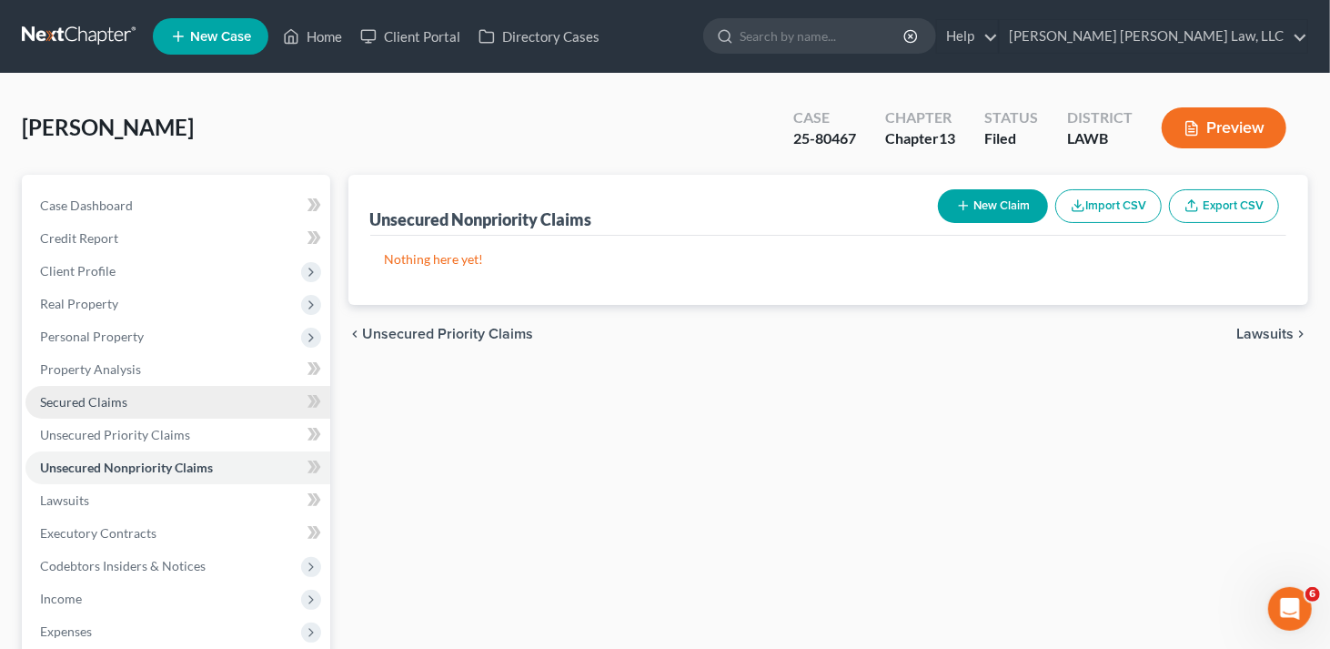
click at [97, 404] on span "Secured Claims" at bounding box center [83, 401] width 87 height 15
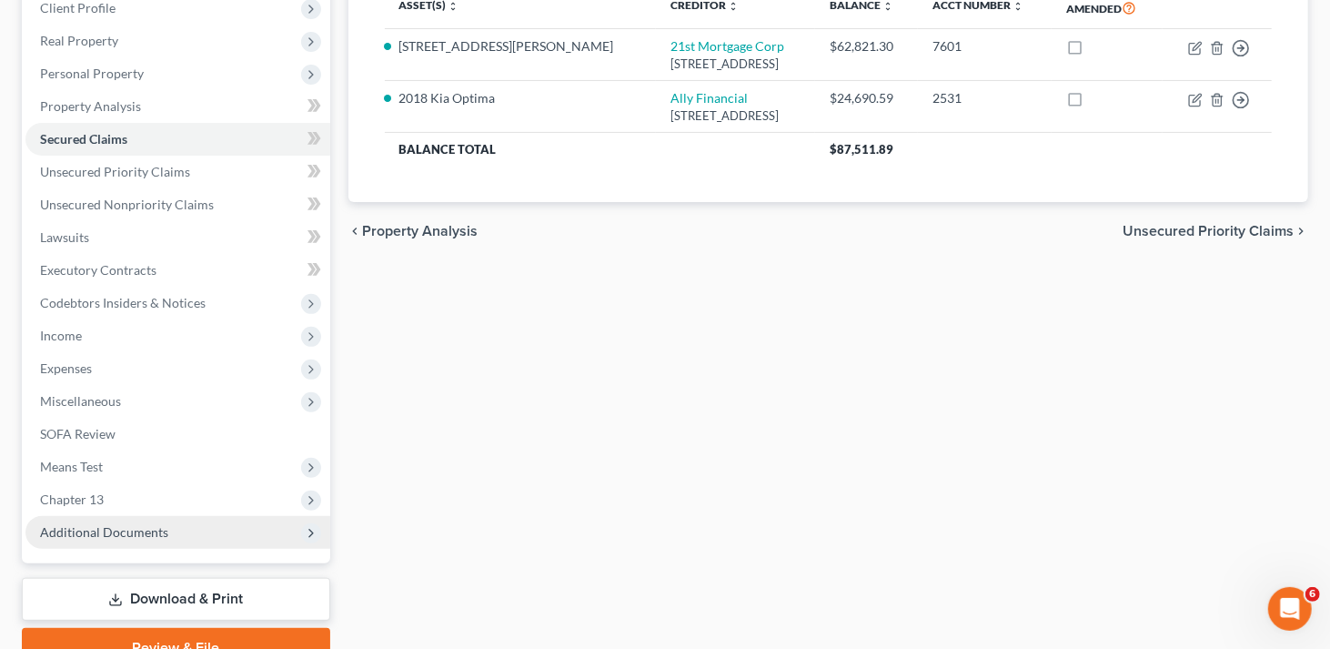
scroll to position [348, 0]
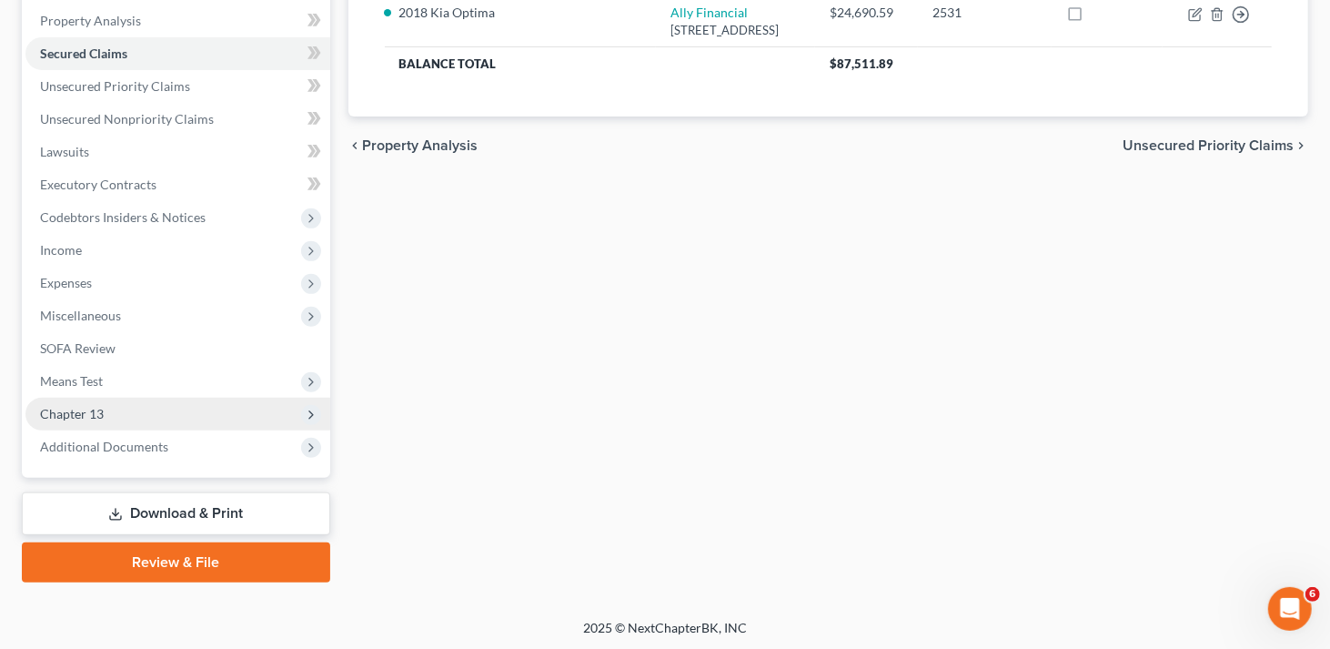
click at [105, 417] on span "Chapter 13" at bounding box center [177, 413] width 305 height 33
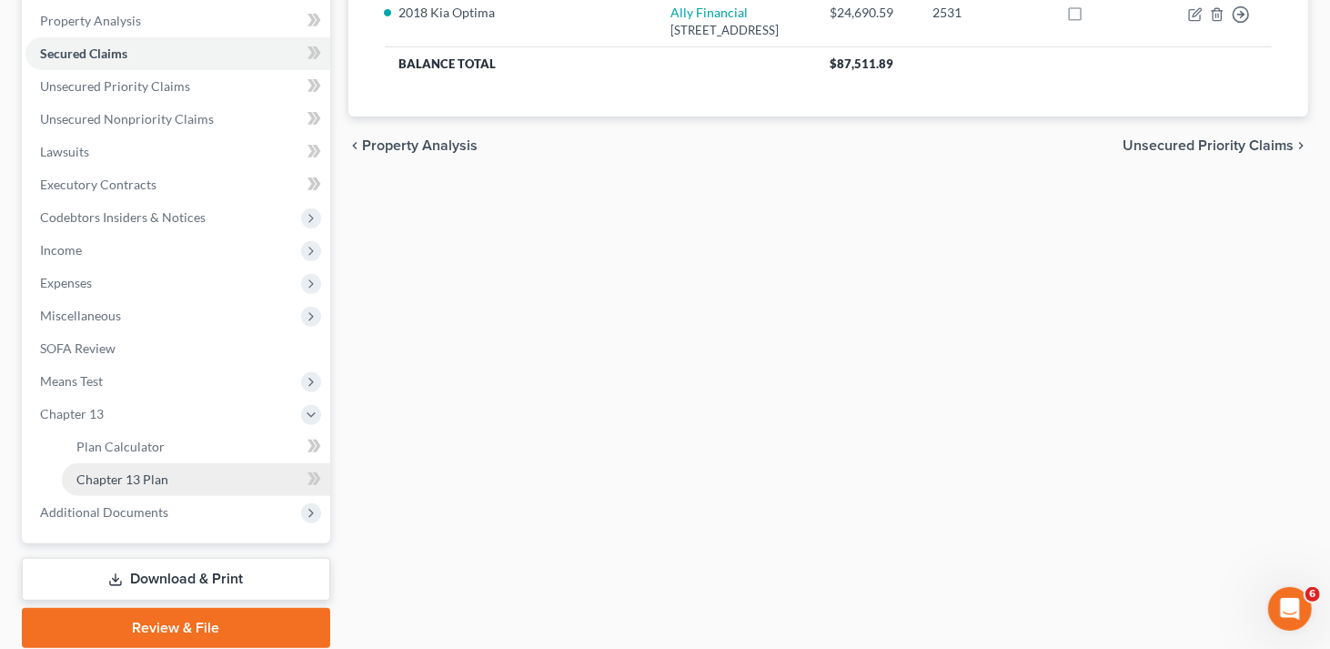
click at [130, 468] on link "Chapter 13 Plan" at bounding box center [196, 479] width 268 height 33
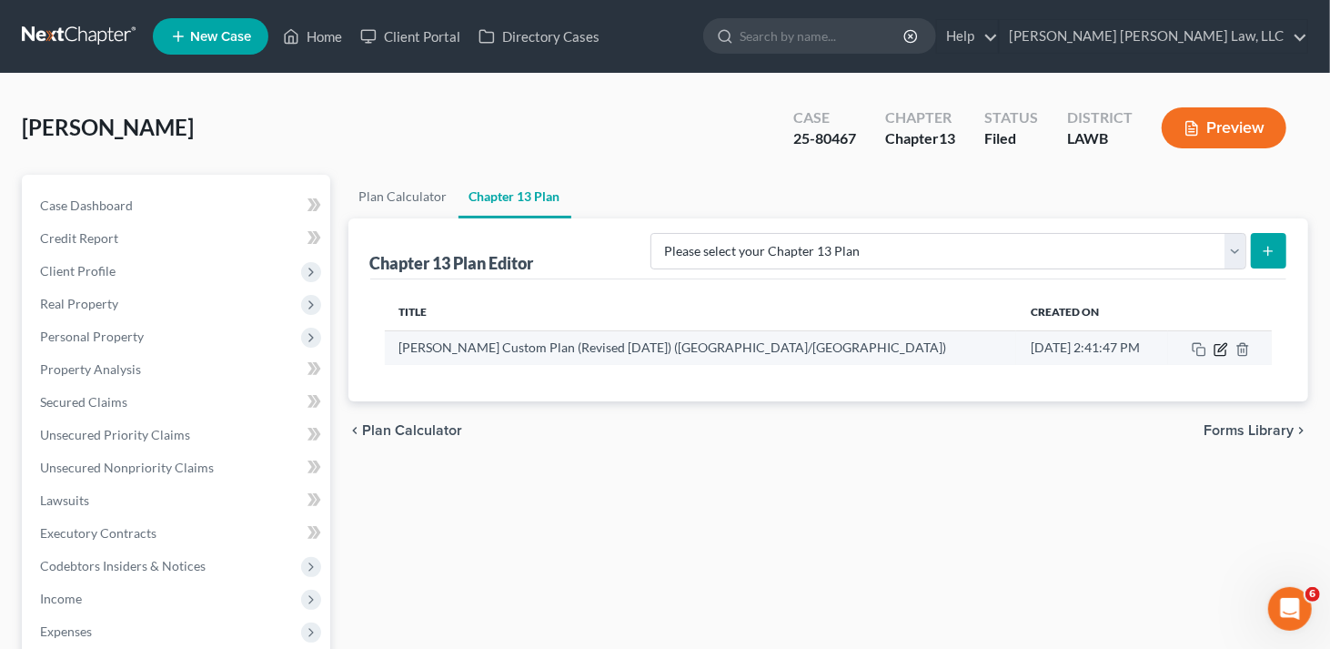
click at [1218, 352] on icon "button" at bounding box center [1220, 349] width 15 height 15
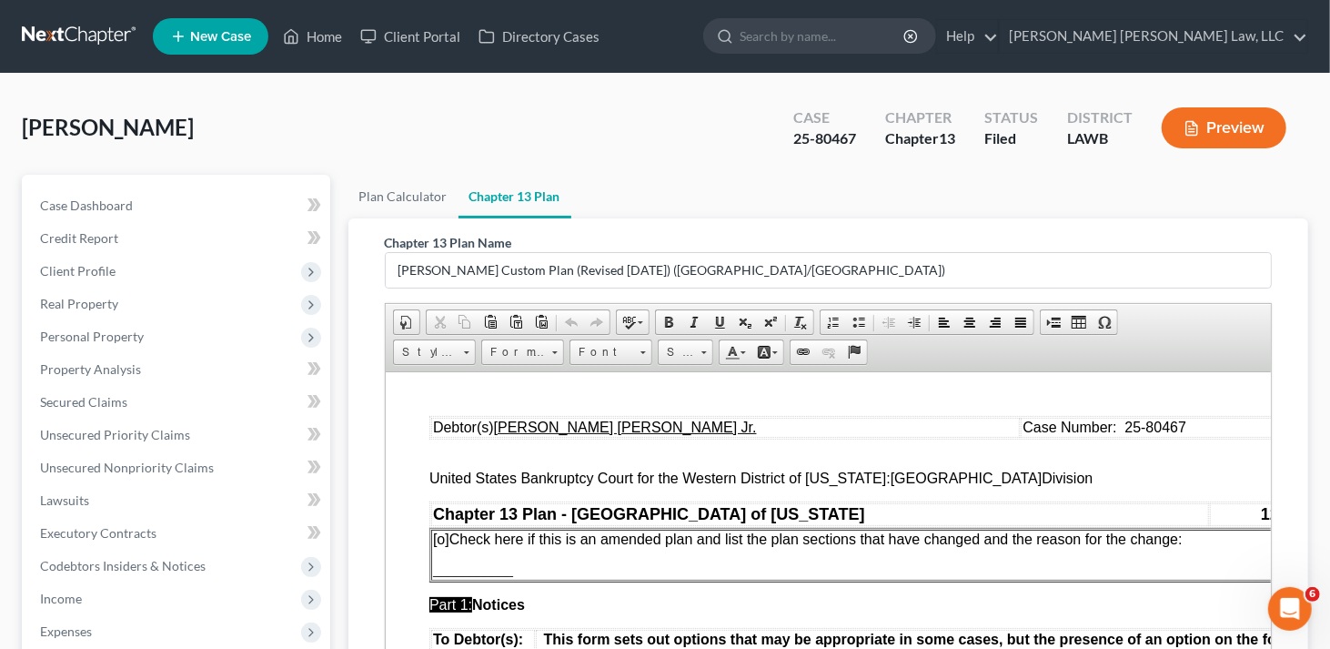
click at [441, 538] on span "[o]" at bounding box center [440, 537] width 16 height 15
click at [1192, 535] on p "[x ] Check here if this is an amended plan and list the plan sections that have…" at bounding box center [875, 538] width 887 height 16
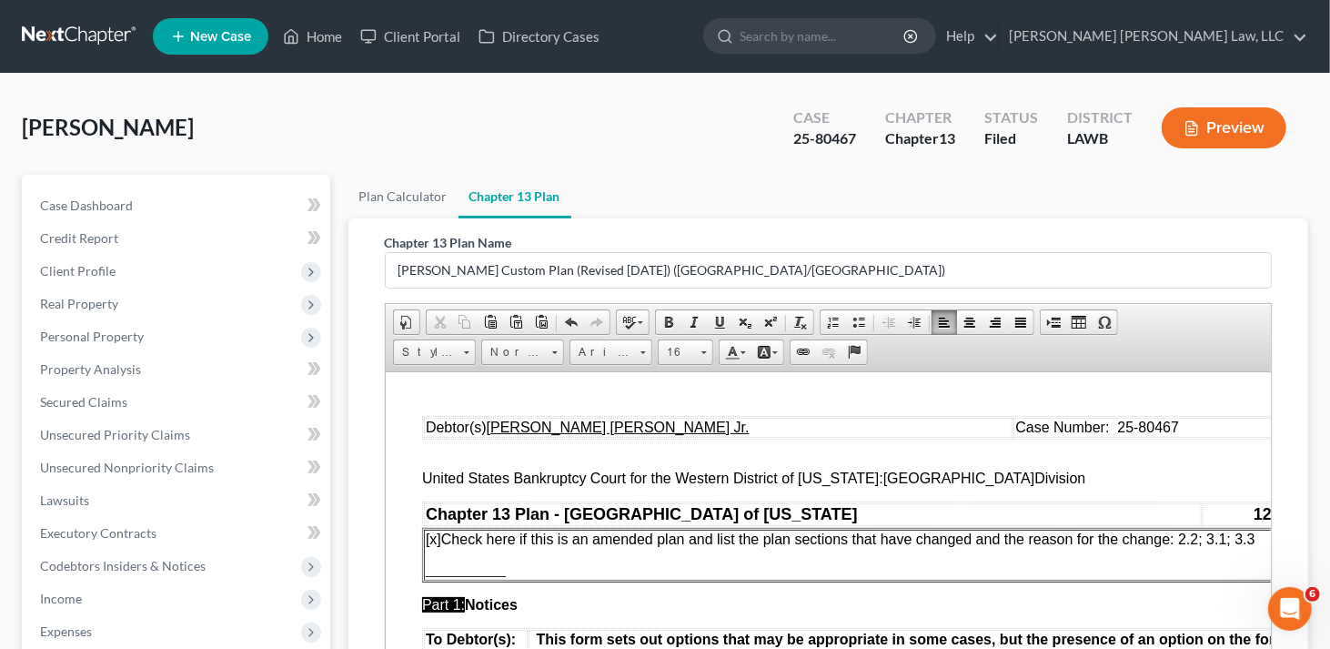
click at [525, 568] on p "___________" at bounding box center [868, 569] width 887 height 16
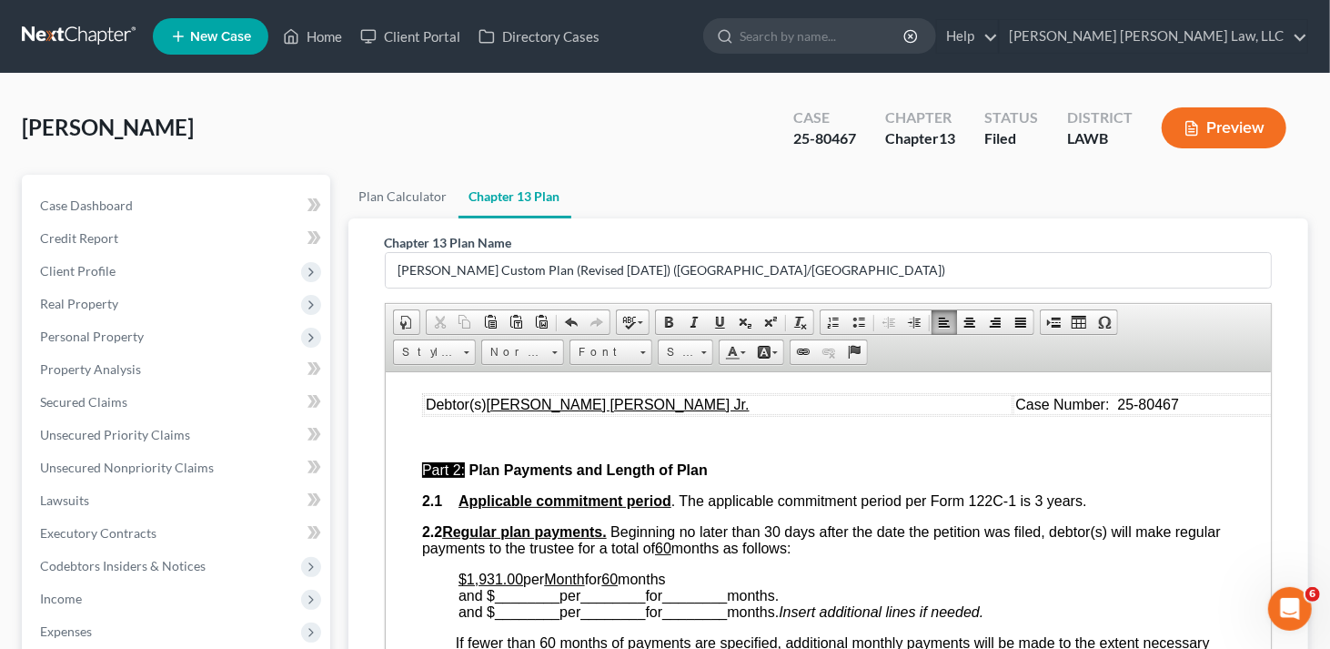
scroll to position [819, 7]
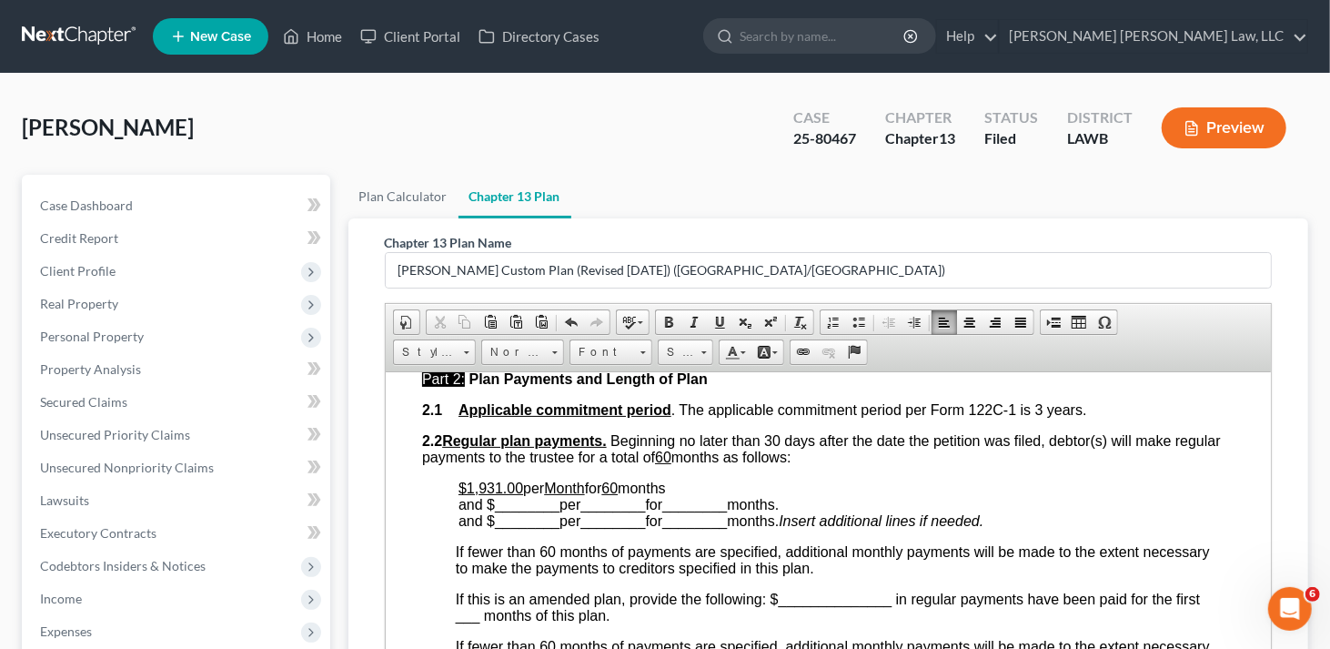
click at [528, 488] on span "per" at bounding box center [532, 486] width 21 height 15
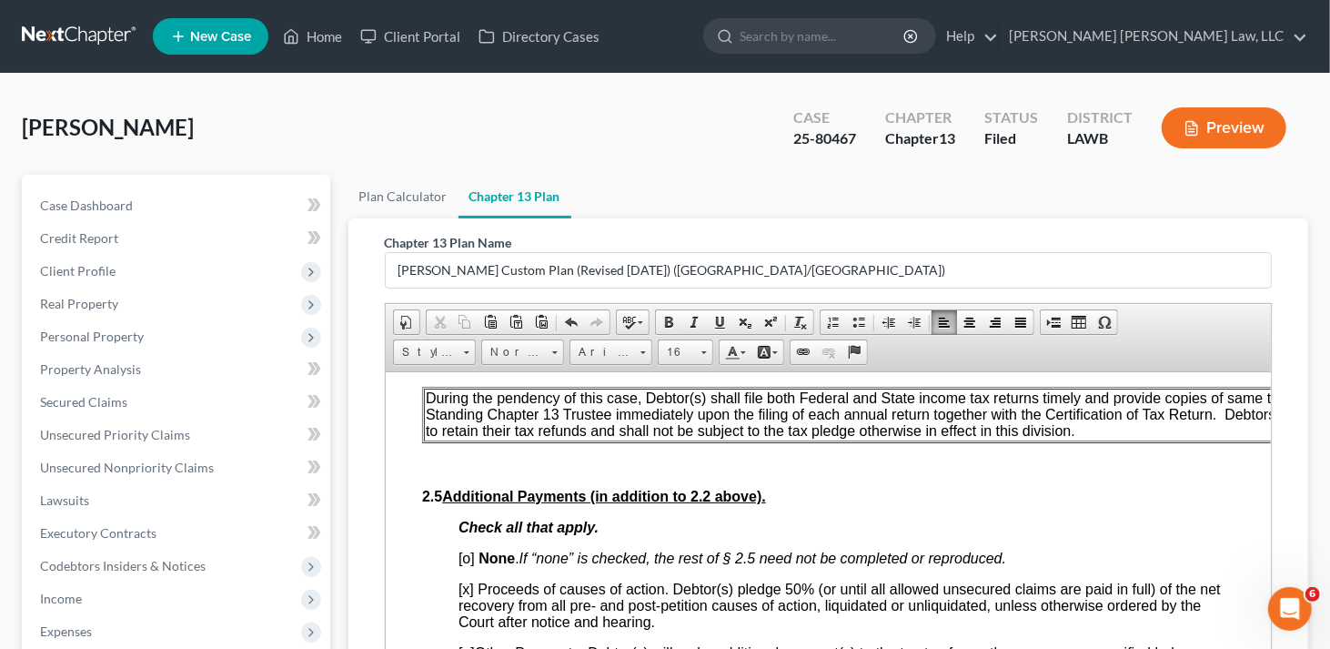
scroll to position [1182, 7]
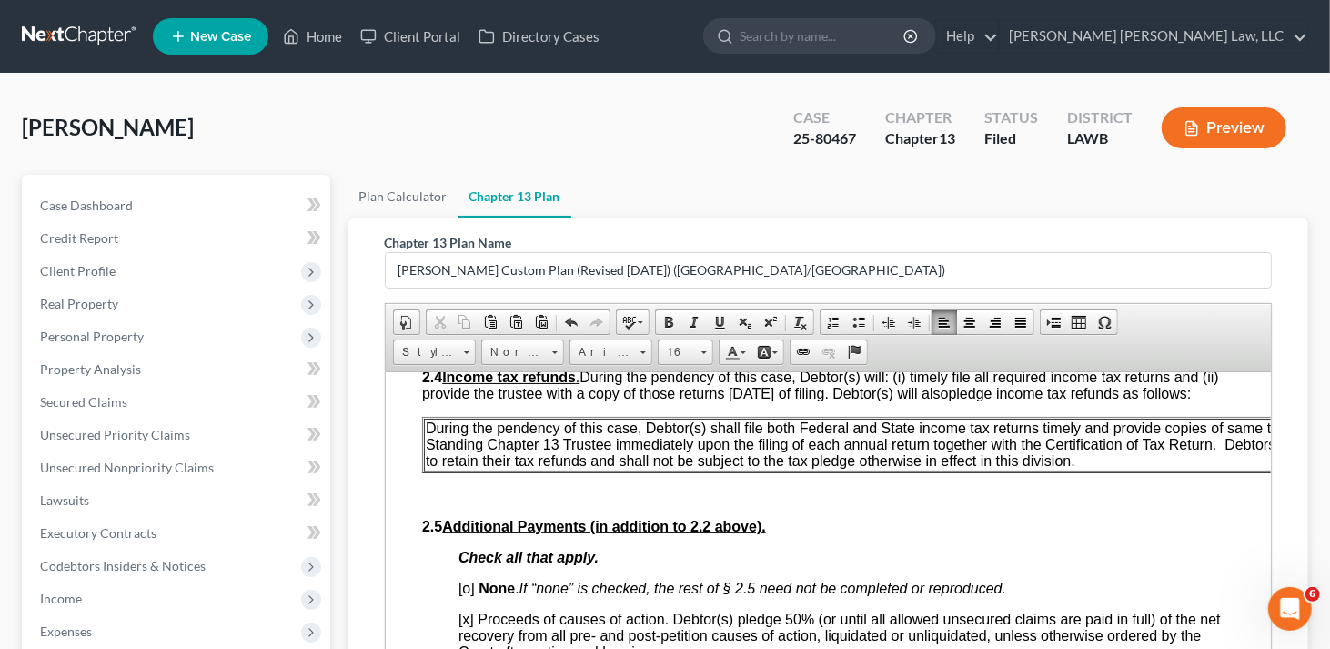
click at [425, 450] on span "During the pendency of this case, Debtor(s) shall file both Federal and State i…" at bounding box center [864, 443] width 878 height 48
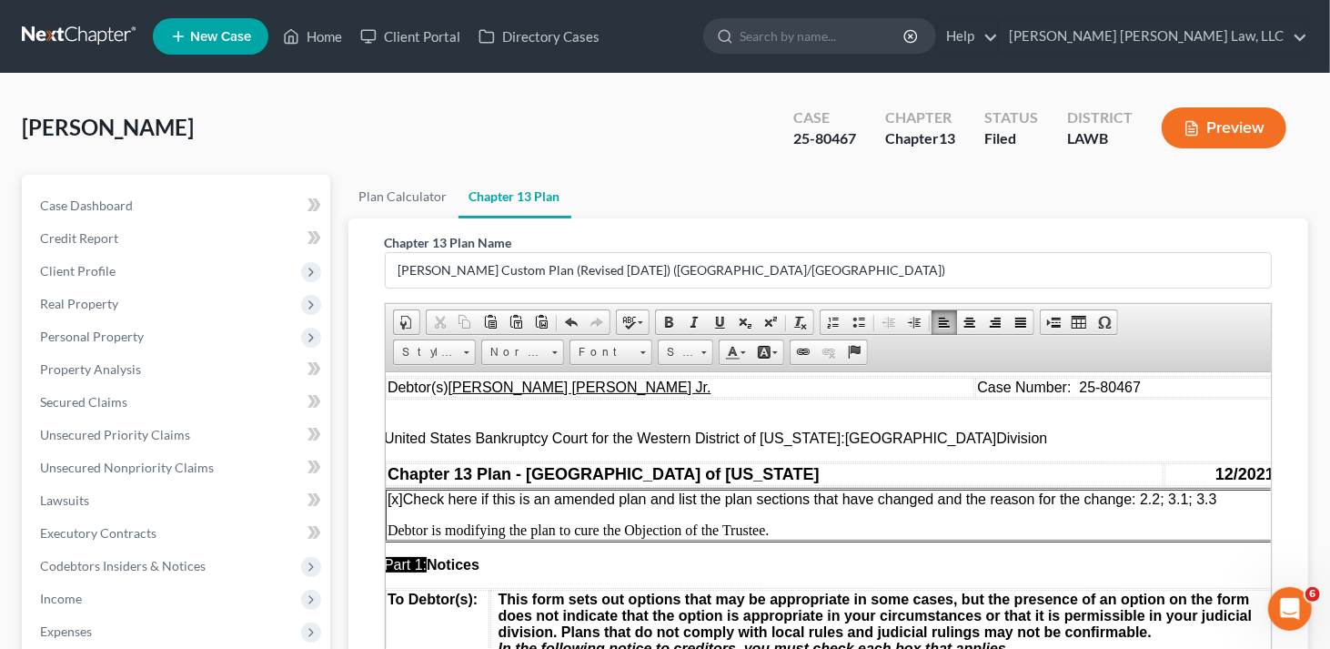
scroll to position [0, 45]
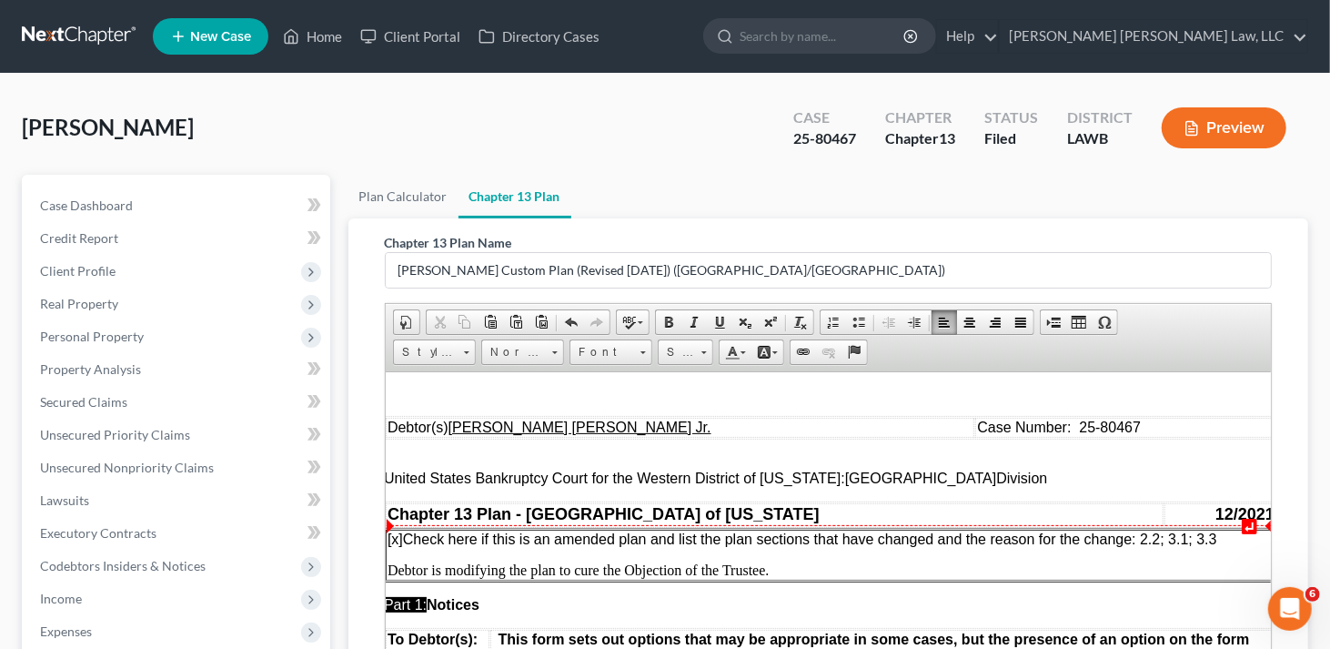
click at [1165, 535] on span "[x ] Check here if this is an amended plan and list the plan sections that have…" at bounding box center [802, 537] width 830 height 15
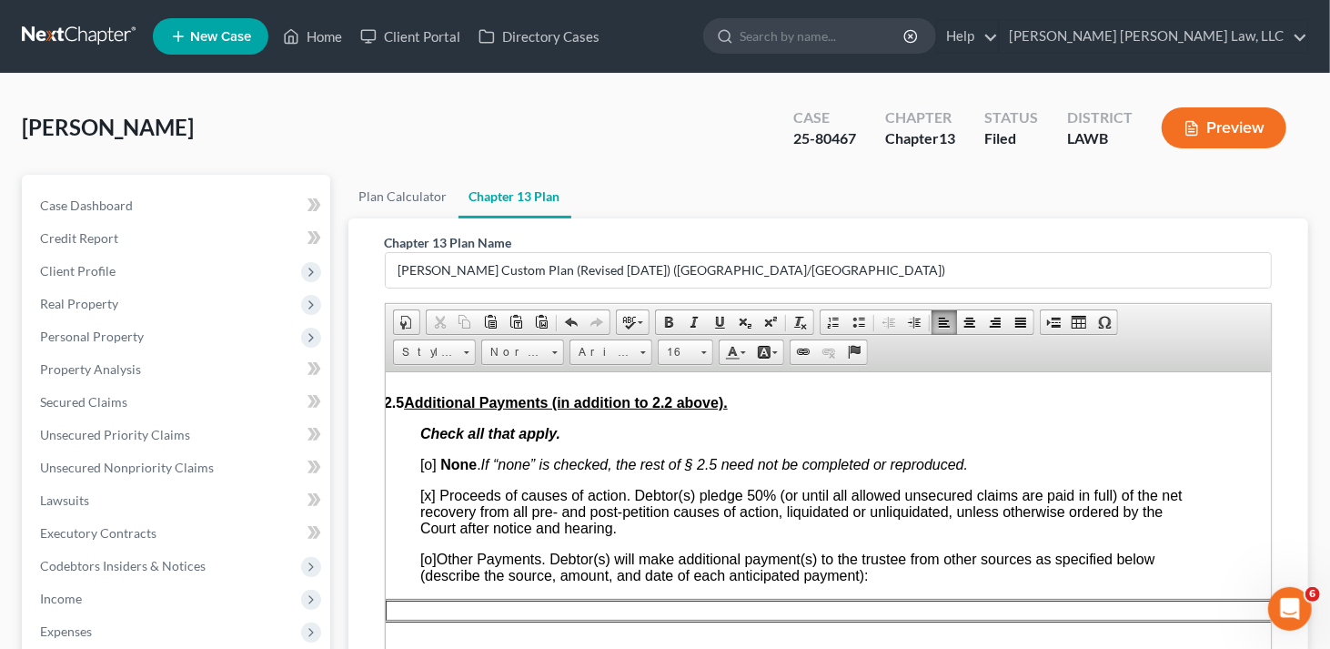
scroll to position [1182, 45]
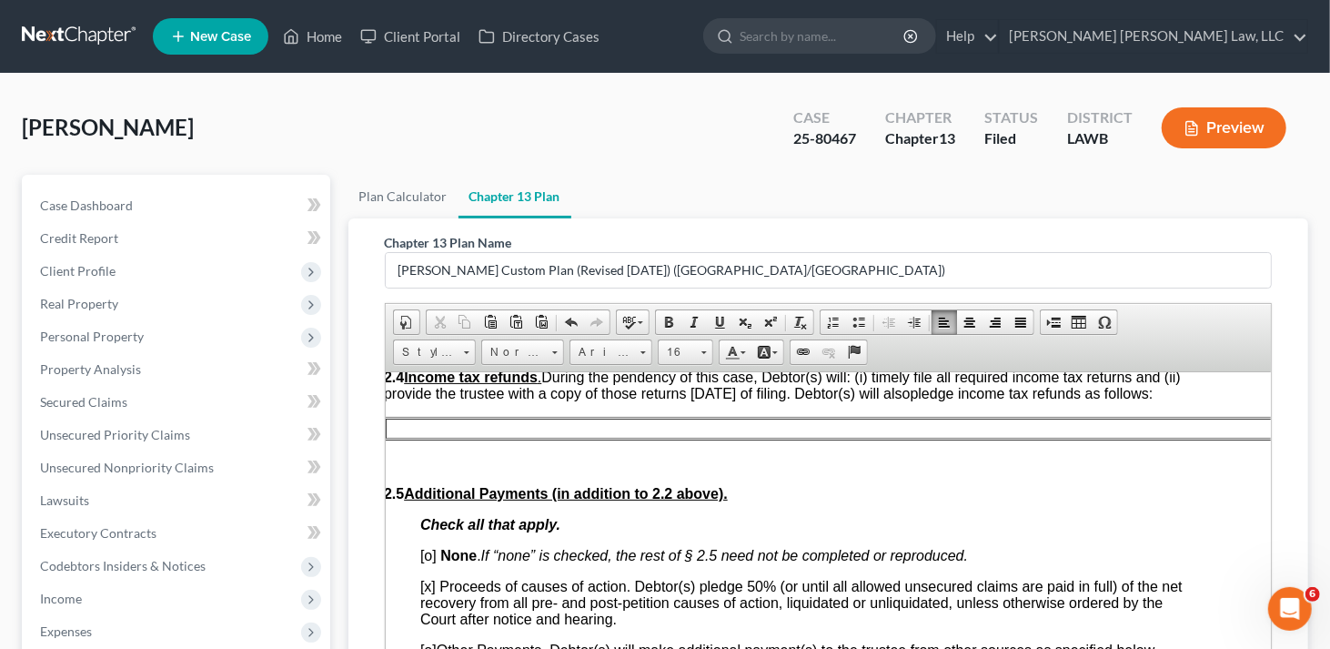
click at [624, 436] on p at bounding box center [830, 427] width 887 height 16
click at [514, 436] on p at bounding box center [830, 427] width 887 height 16
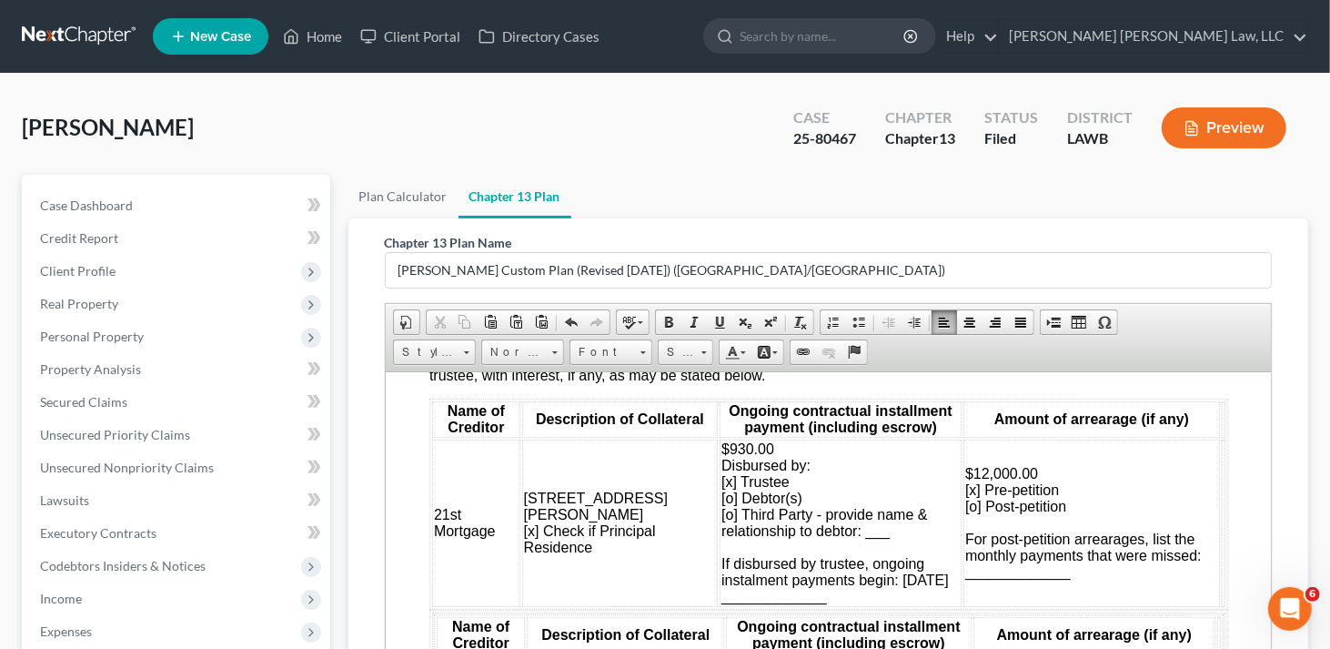
scroll to position [2001, 0]
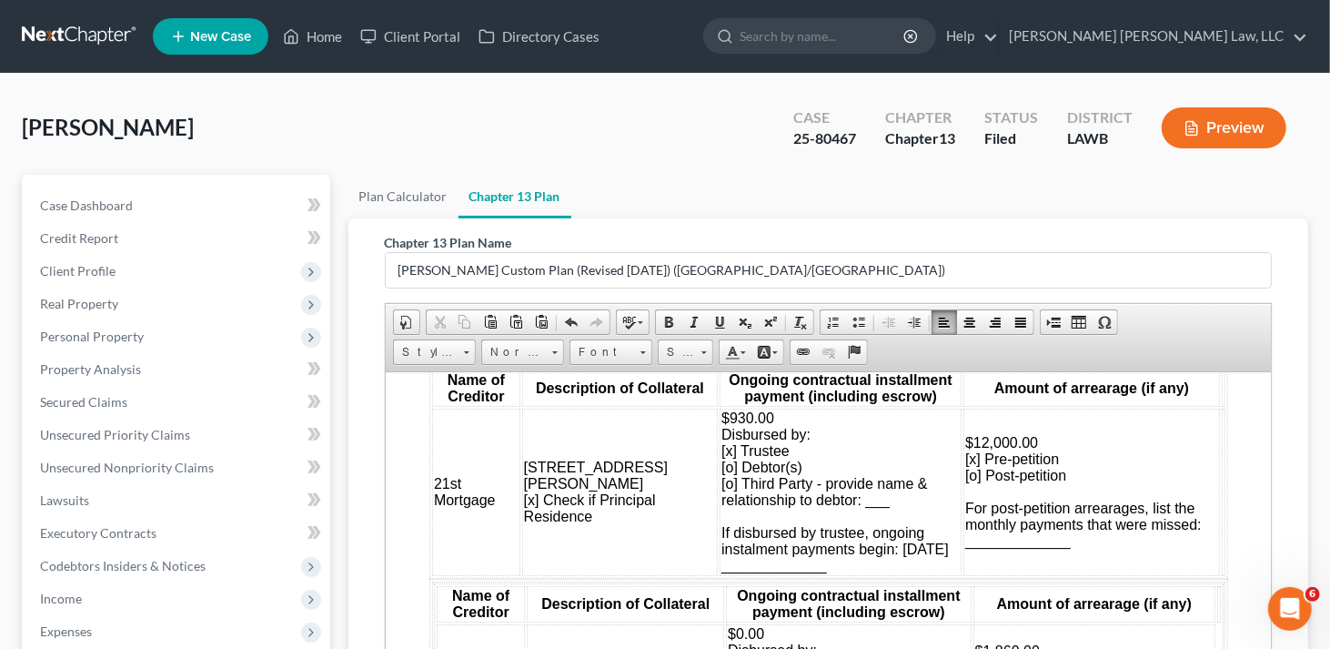
click at [730, 449] on td "$930.00 Disbursed by: [x] Trustee [o] Debtor(s) [o] Third Party - provide name …" at bounding box center [840, 490] width 242 height 167
click at [1023, 471] on td "$12,000.00 [x] Pre-petition [o] Post-petition For post-petition arrearages, lis…" at bounding box center [1090, 490] width 257 height 167
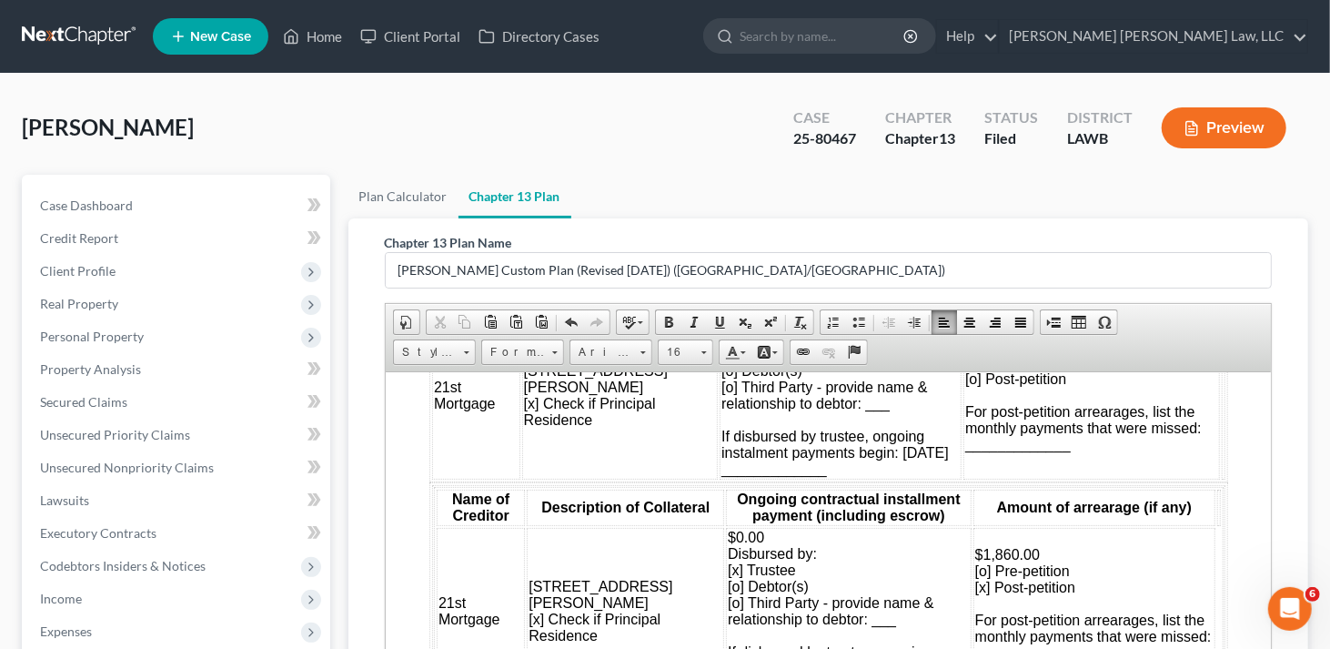
scroll to position [2183, 0]
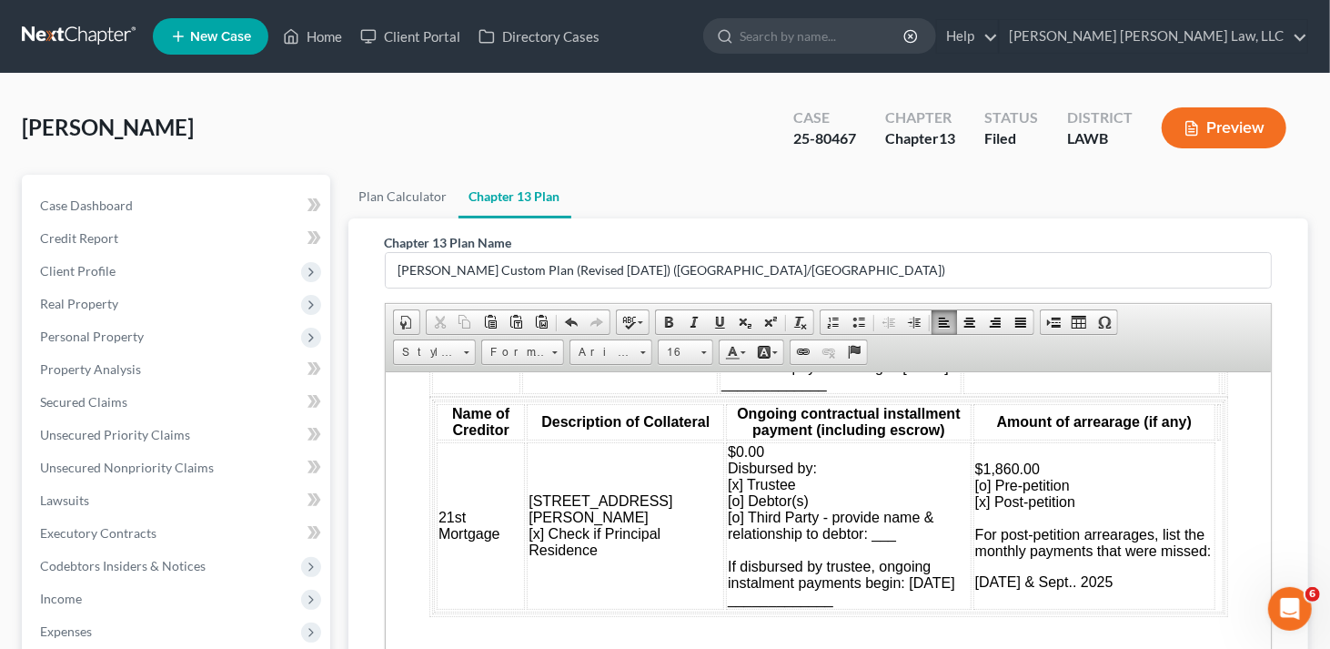
click at [1024, 503] on p "$1,860.00 [o] Pre-petition [x] Post-petition For post-petition arrearages, list…" at bounding box center [1093, 509] width 238 height 98
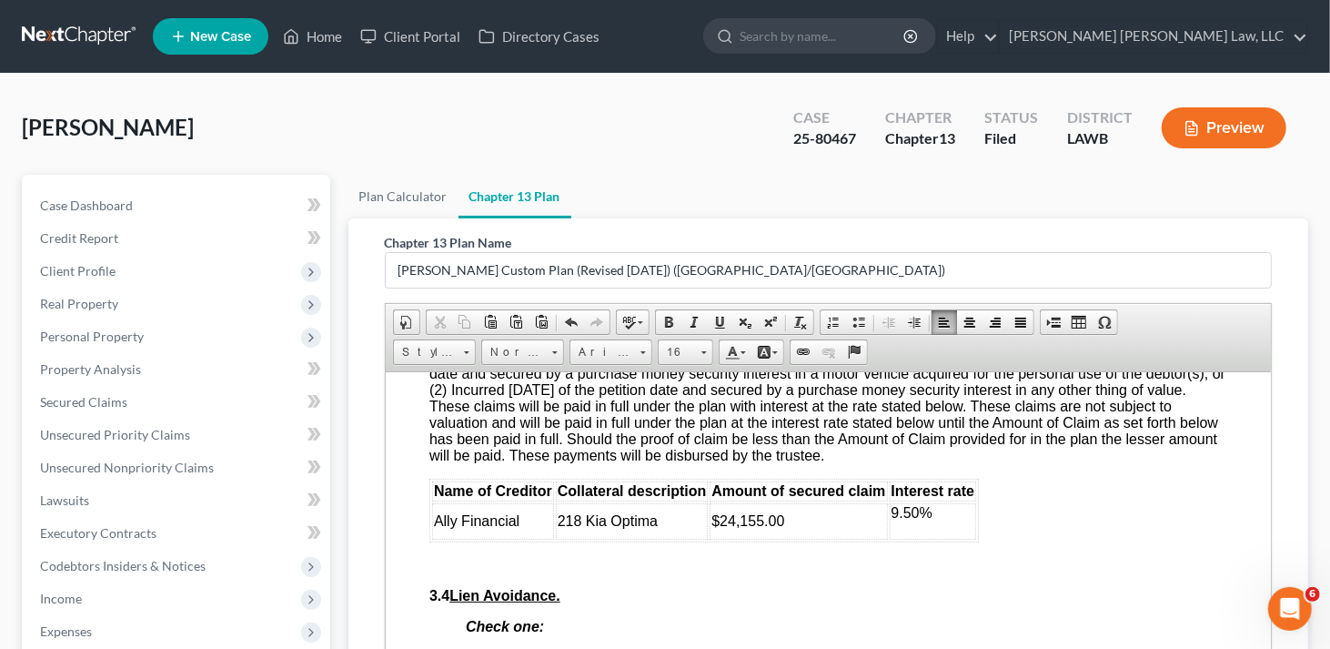
scroll to position [2820, 0]
click at [804, 540] on td "$24,155.00" at bounding box center [797, 522] width 177 height 36
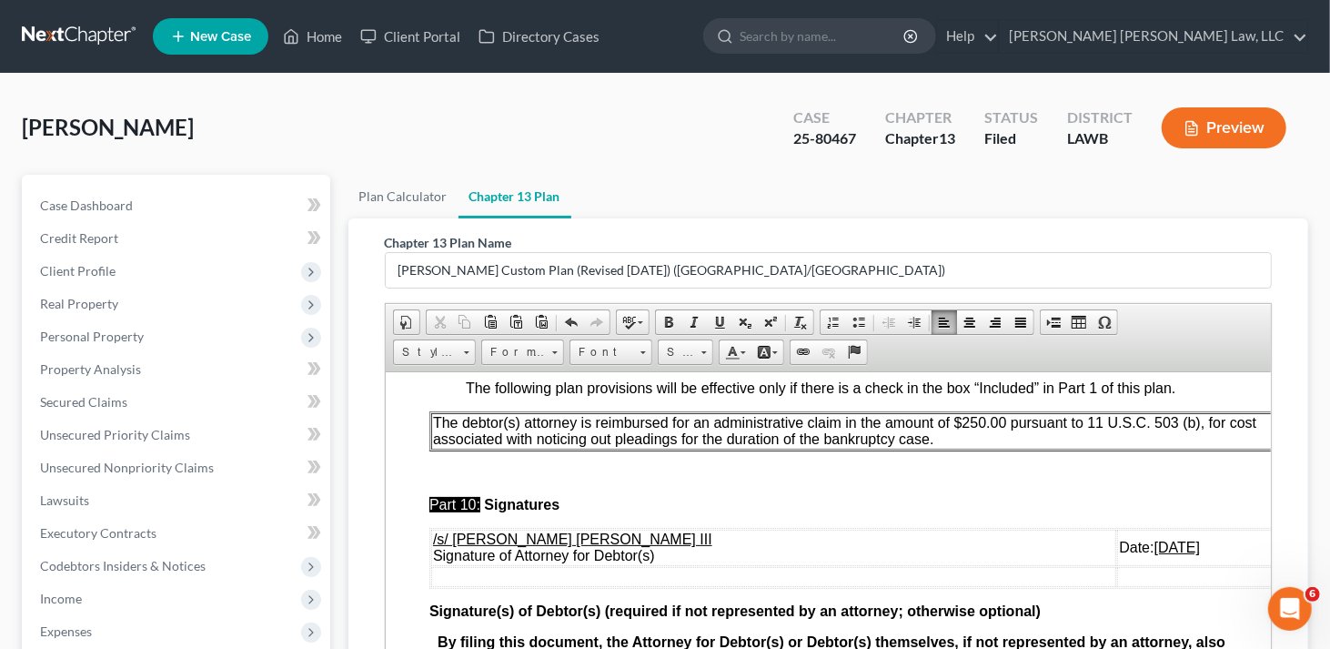
scroll to position [6242, 0]
click at [1153, 538] on u "07/29/2025" at bounding box center [1175, 545] width 45 height 15
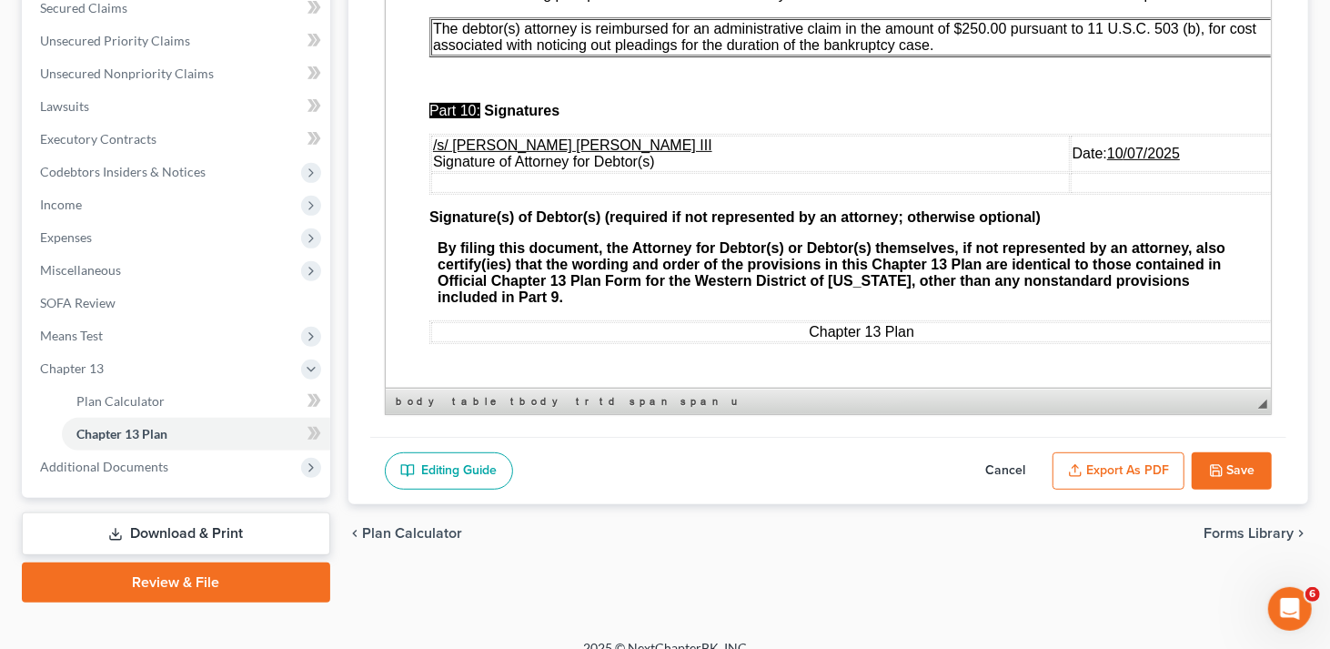
scroll to position [413, 0]
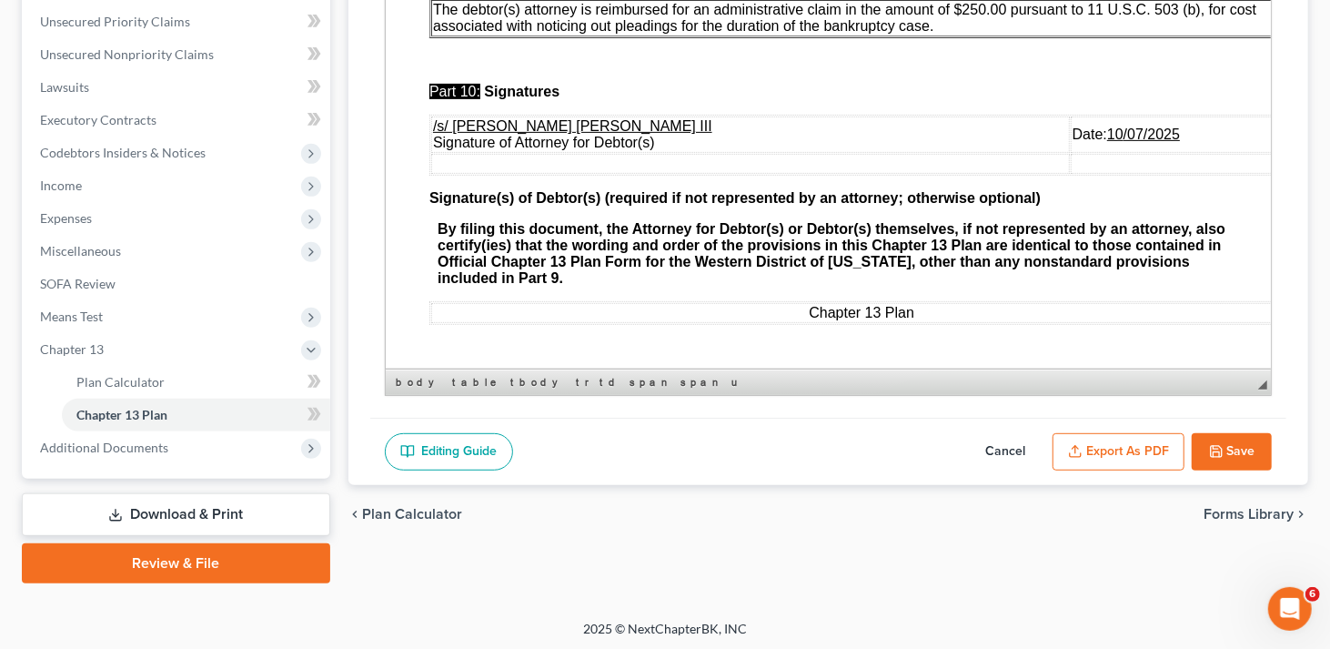
click at [1240, 454] on button "Save" at bounding box center [1232, 452] width 80 height 38
